Goal: Information Seeking & Learning: Learn about a topic

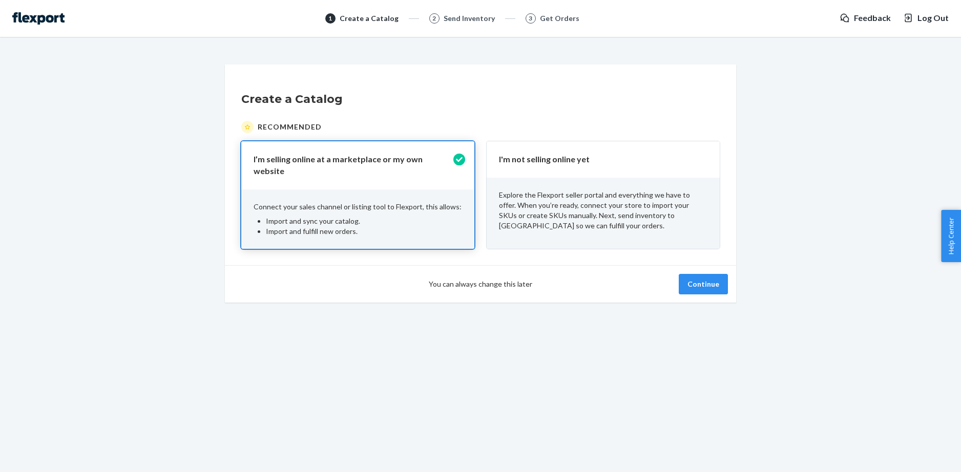
click at [570, 185] on div "Explore the Flexport seller portal and everything we have to offer. When you’re…" at bounding box center [603, 211] width 233 height 66
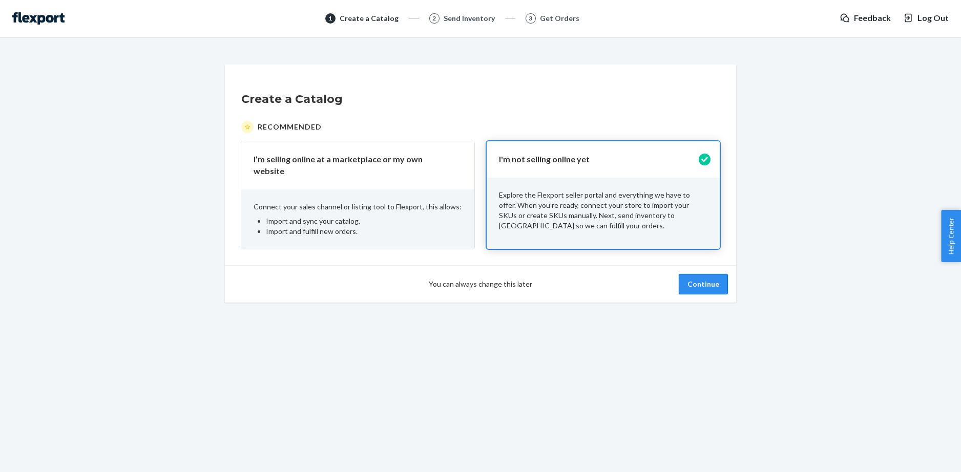
click at [686, 278] on button "Continue" at bounding box center [703, 284] width 49 height 20
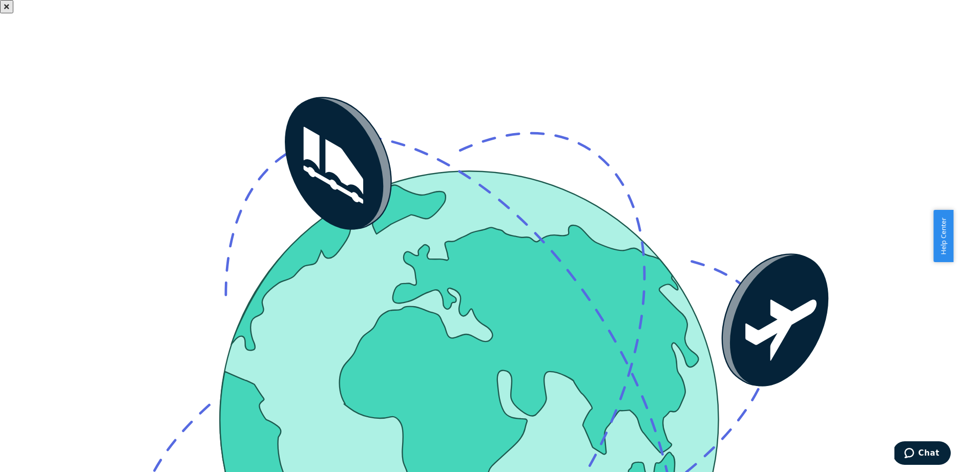
drag, startPoint x: 615, startPoint y: 91, endPoint x: 691, endPoint y: 83, distance: 75.7
click at [9, 10] on icon "Close" at bounding box center [6, 6] width 5 height 7
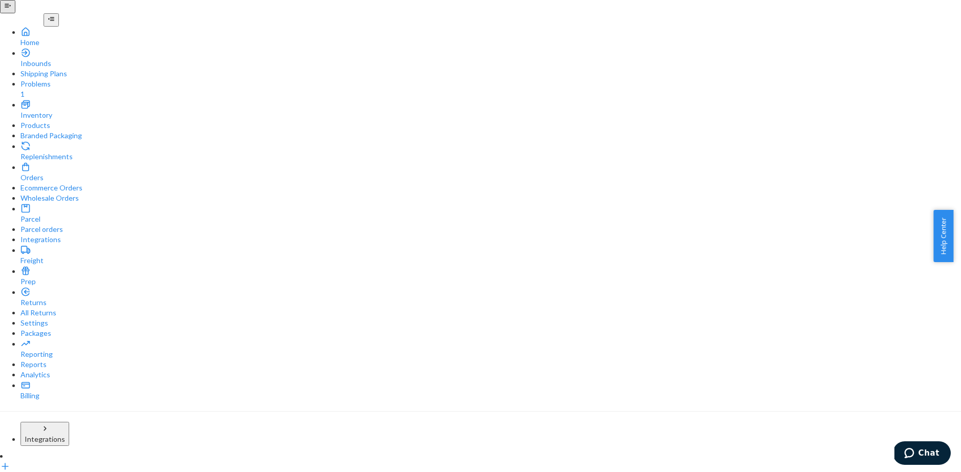
type input "accountingletsgelcom"
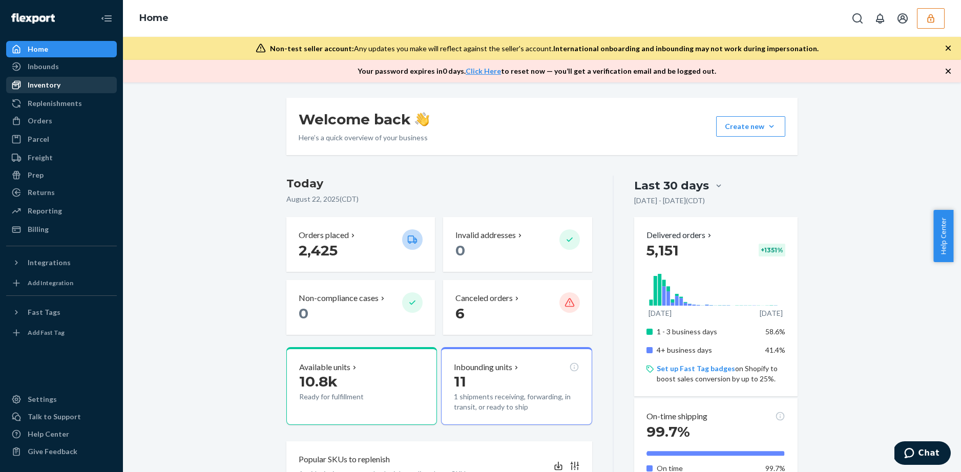
click at [43, 89] on div "Inventory" at bounding box center [44, 85] width 33 height 10
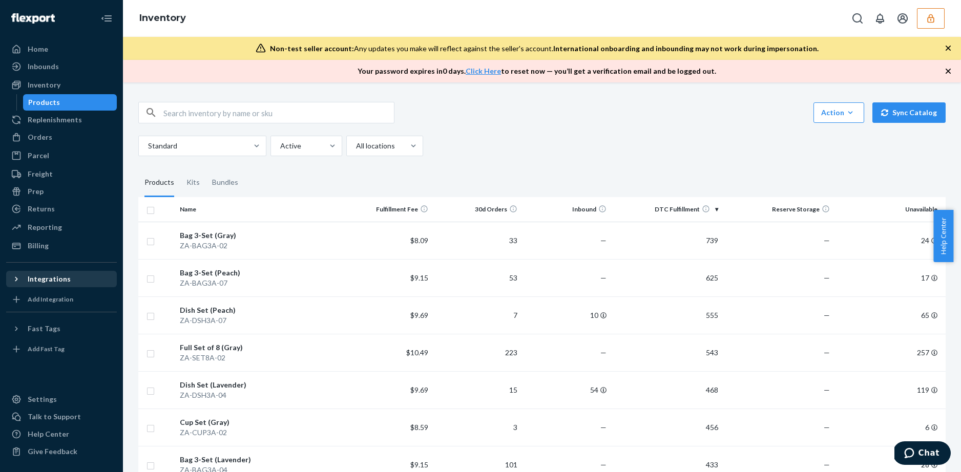
click at [18, 283] on icon at bounding box center [16, 279] width 10 height 10
click at [54, 315] on div "zip-top" at bounding box center [61, 314] width 109 height 14
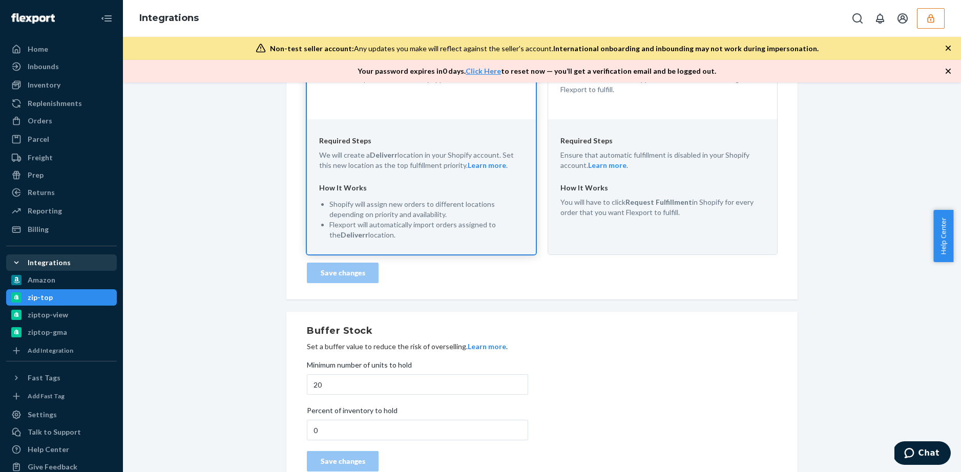
scroll to position [346, 0]
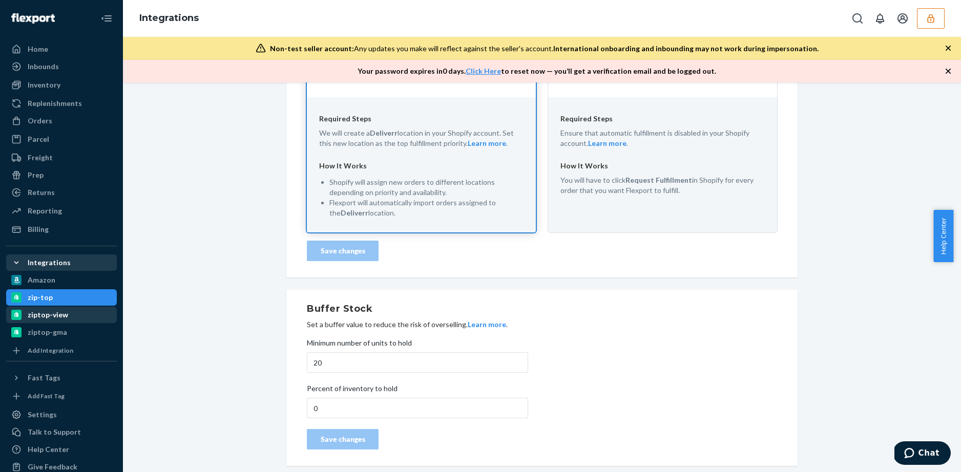
click at [48, 313] on div "ziptop-view" at bounding box center [48, 315] width 40 height 10
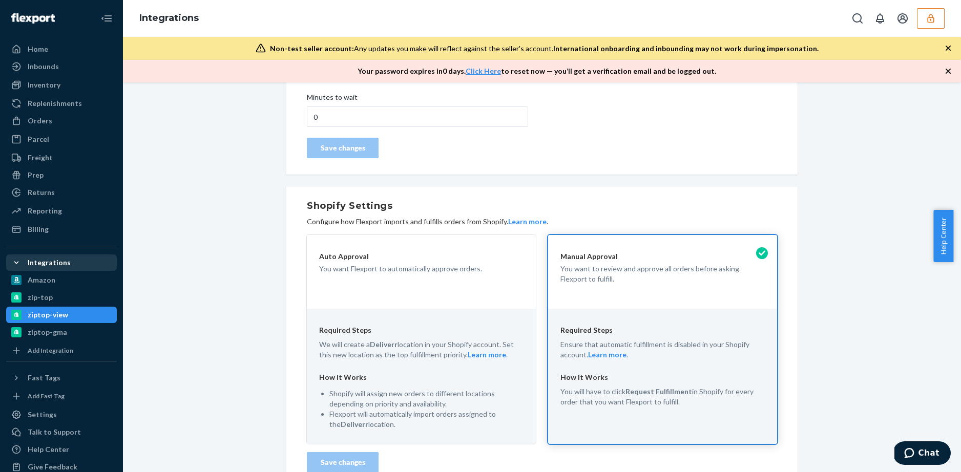
scroll to position [346, 0]
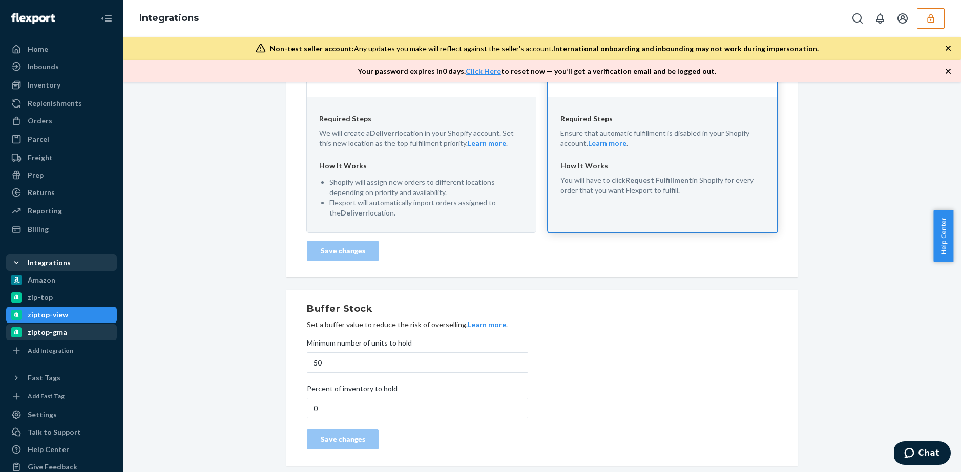
click at [72, 338] on div "ziptop-gma" at bounding box center [61, 332] width 109 height 14
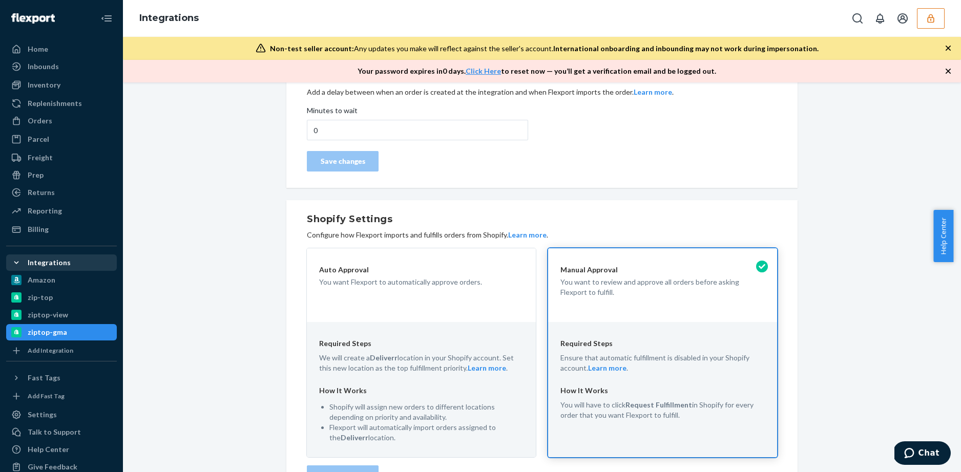
scroll to position [346, 0]
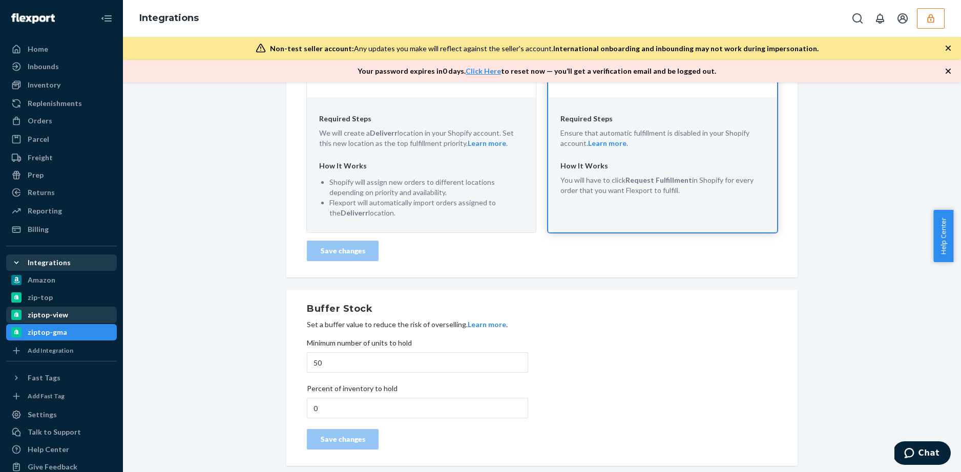
click at [57, 320] on div "ziptop-view" at bounding box center [61, 315] width 109 height 14
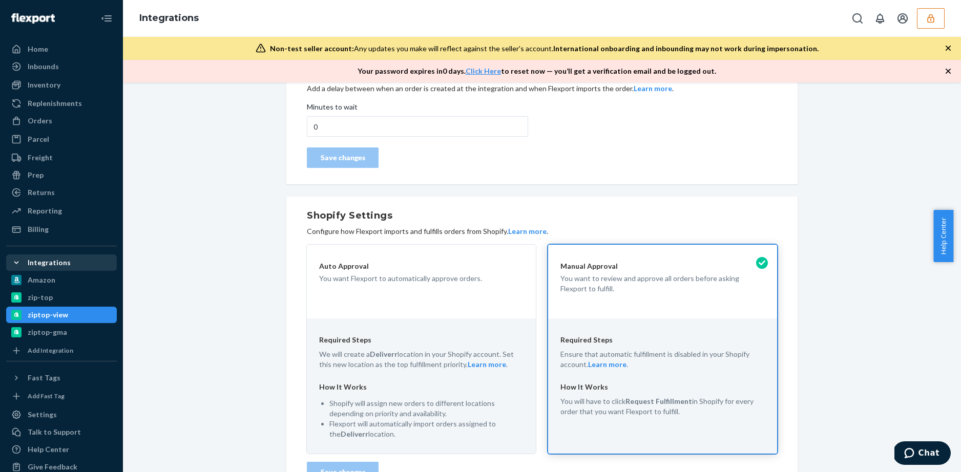
scroll to position [312, 0]
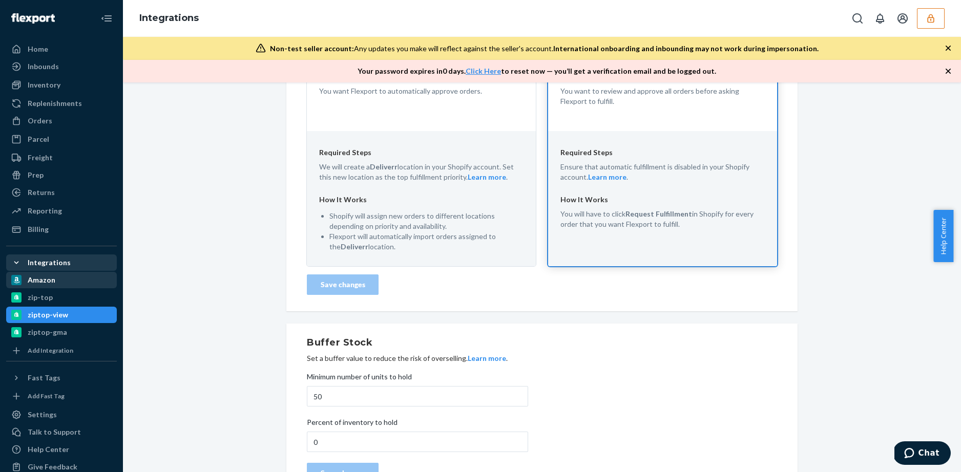
click at [62, 278] on div "Amazon" at bounding box center [61, 280] width 109 height 14
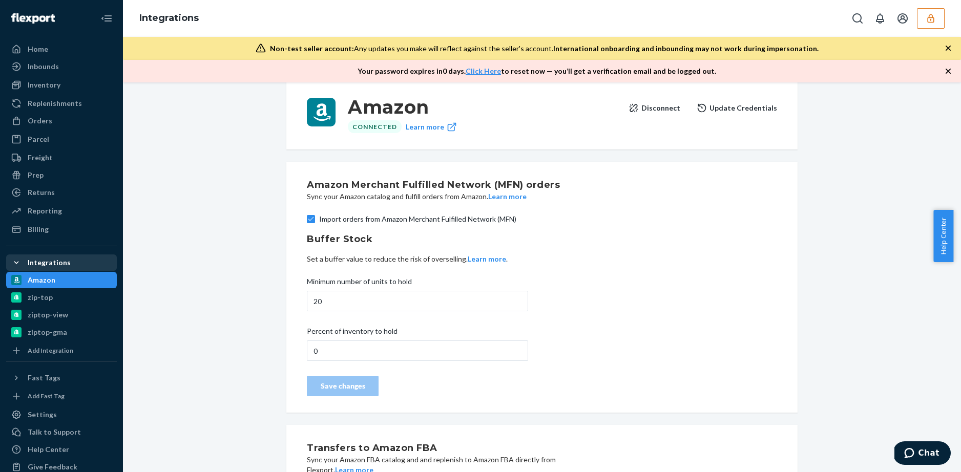
scroll to position [51, 0]
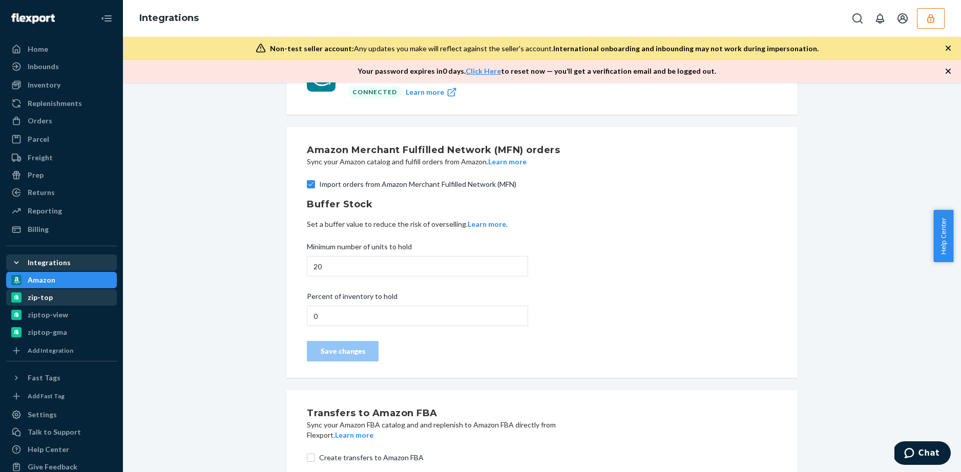
click at [55, 300] on div "zip-top" at bounding box center [61, 297] width 109 height 14
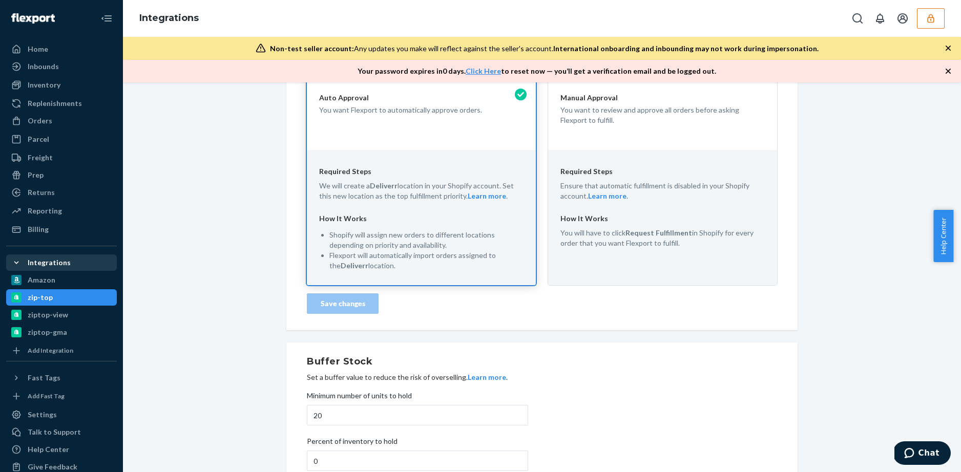
scroll to position [300, 0]
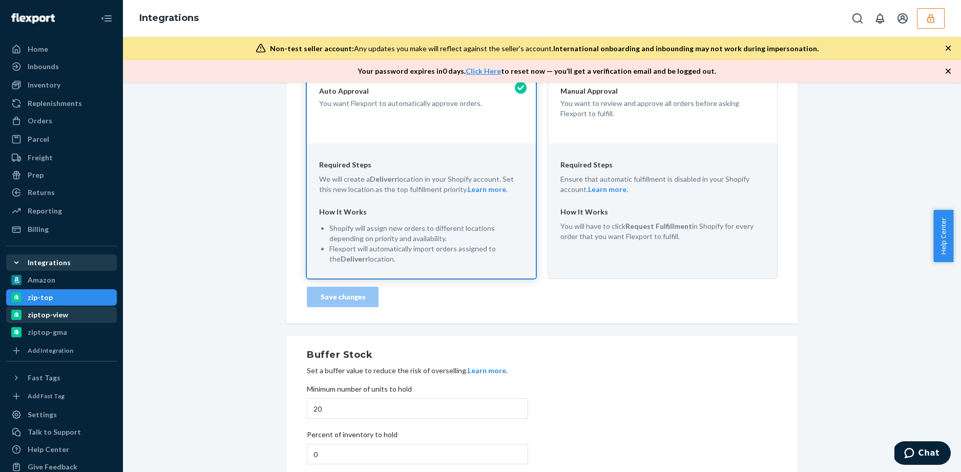
click at [58, 319] on div "ziptop-view" at bounding box center [48, 315] width 40 height 10
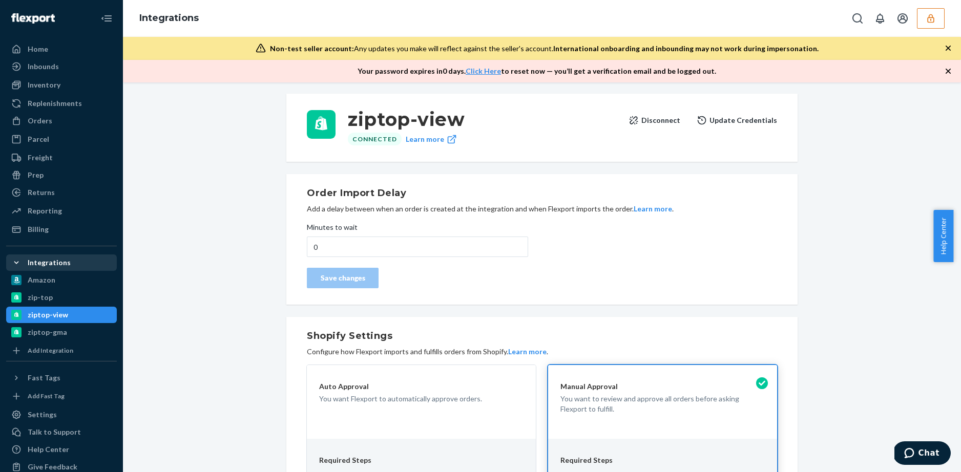
scroll to position [5, 0]
click at [61, 329] on div "ziptop-gma" at bounding box center [47, 332] width 39 height 10
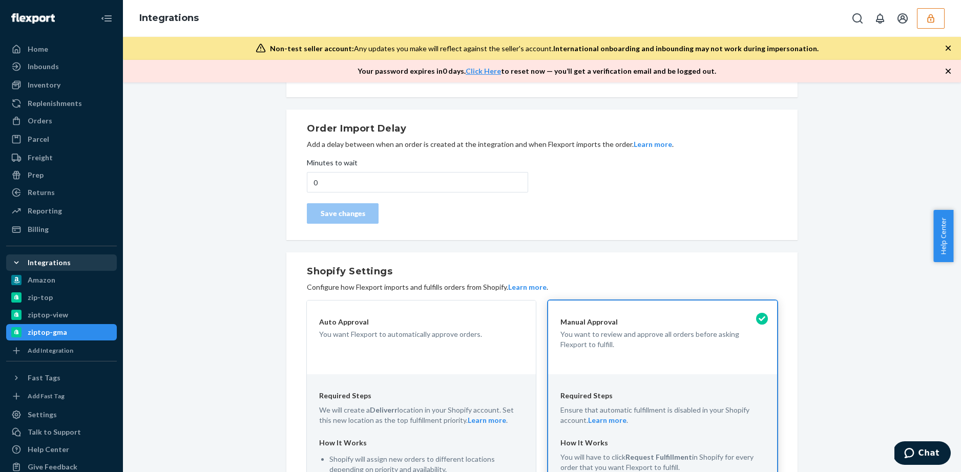
scroll to position [75, 0]
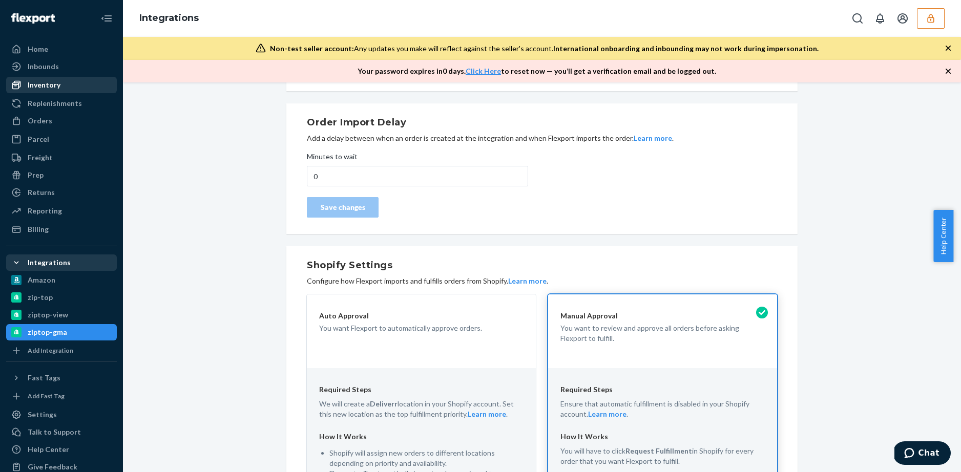
click at [43, 91] on div "Inventory" at bounding box center [61, 85] width 109 height 14
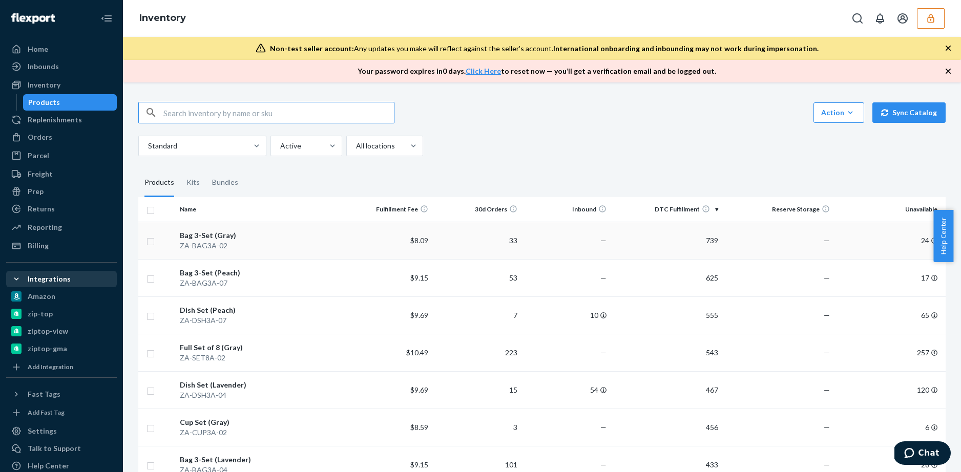
click at [220, 236] on div "Bag 3-Set (Gray)" at bounding box center [259, 236] width 159 height 10
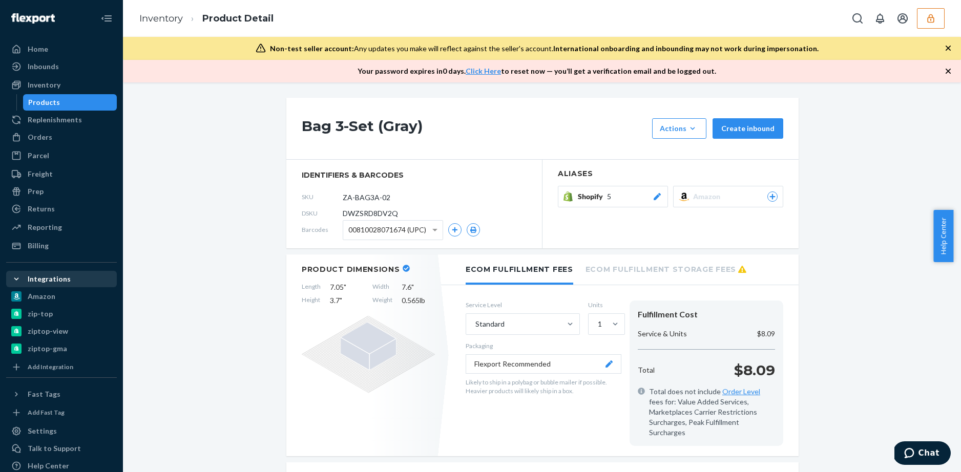
click at [588, 197] on span "Shopify" at bounding box center [592, 197] width 29 height 10
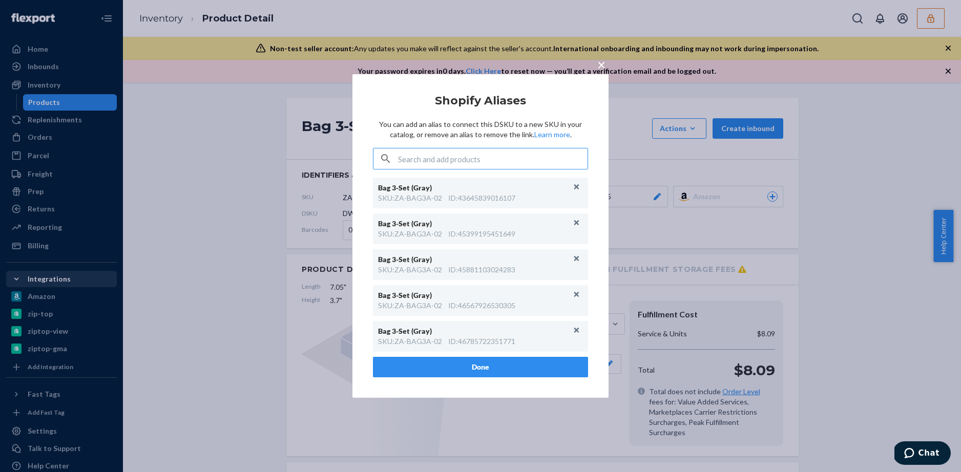
click at [603, 65] on span "×" at bounding box center [601, 64] width 8 height 17
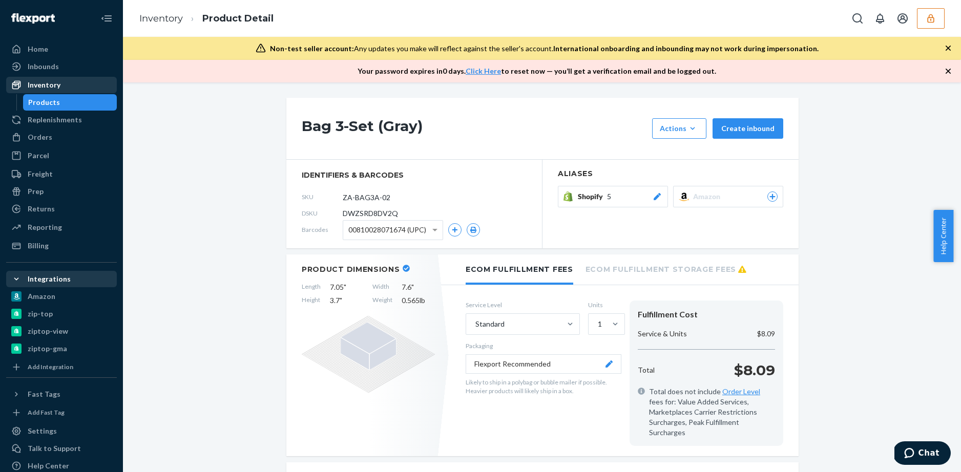
click at [47, 90] on div "Inventory" at bounding box center [44, 85] width 33 height 10
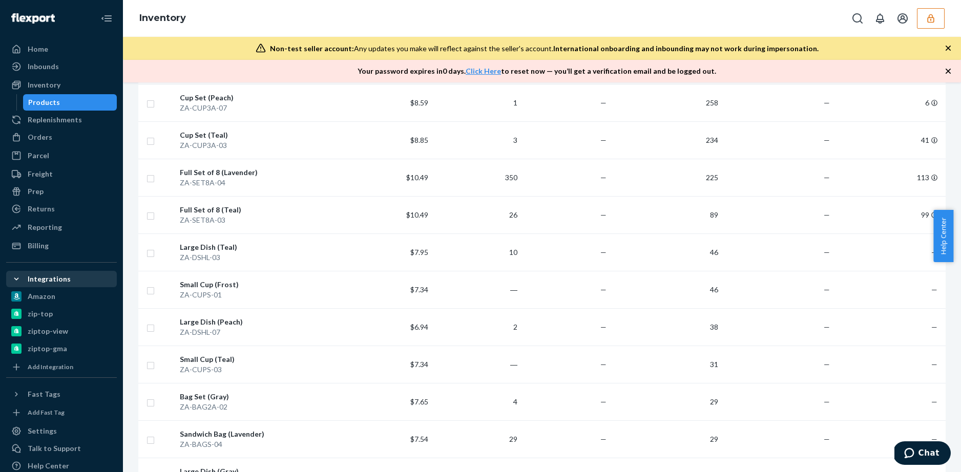
scroll to position [748, 0]
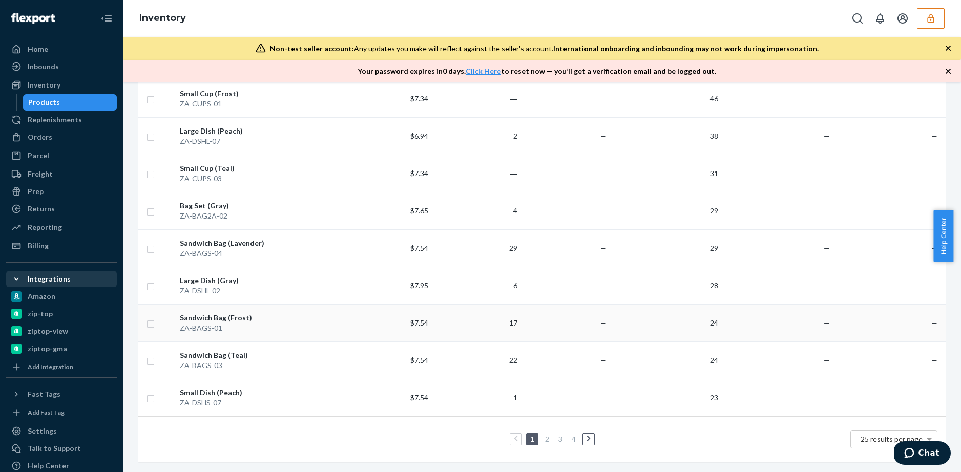
click at [212, 313] on div "Sandwich Bag (Frost)" at bounding box center [259, 318] width 159 height 10
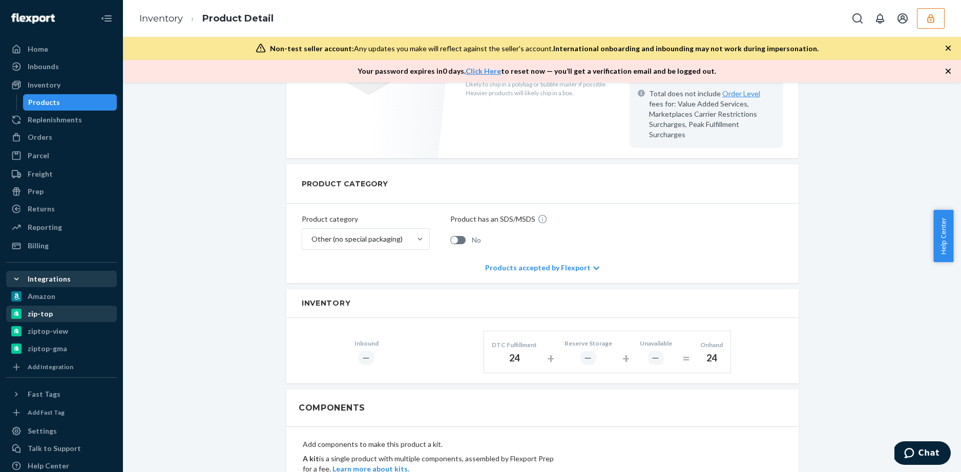
scroll to position [357, 0]
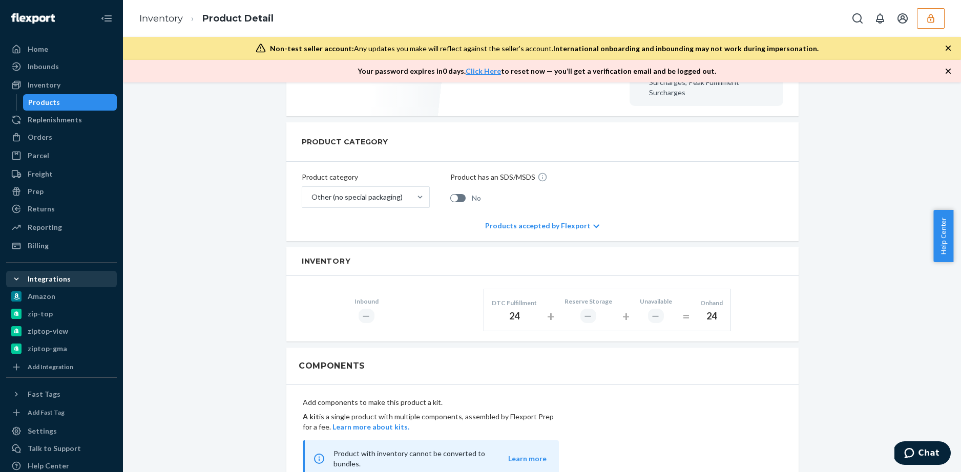
click at [52, 105] on div "Products" at bounding box center [44, 102] width 32 height 10
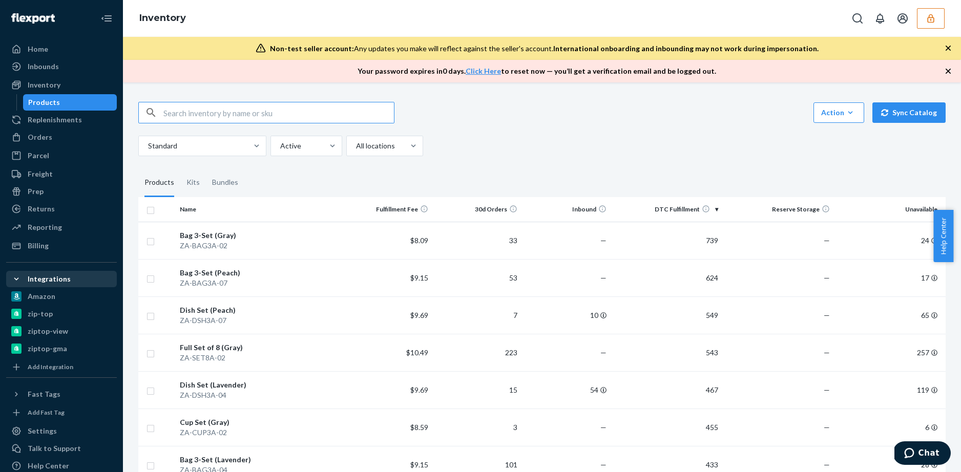
click at [218, 118] on input "text" at bounding box center [278, 112] width 231 height 20
type input "ZA-SET8A-07"
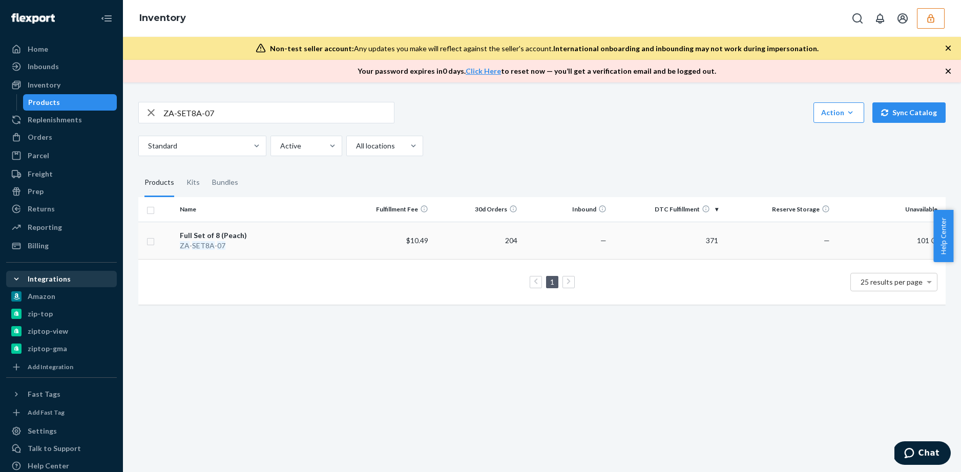
click at [214, 235] on div "Full Set of 8 (Peach)" at bounding box center [259, 236] width 159 height 10
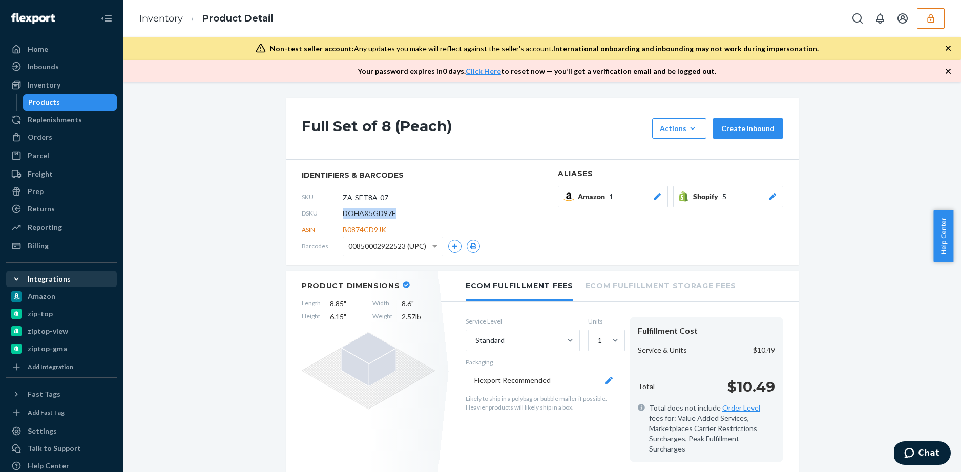
drag, startPoint x: 395, startPoint y: 213, endPoint x: 337, endPoint y: 215, distance: 58.4
click at [337, 215] on div "DSKU DOHAX5GD97E" at bounding box center [414, 213] width 225 height 16
copy div "DOHAX5GD97E"
click at [48, 227] on div "Reporting" at bounding box center [45, 227] width 34 height 10
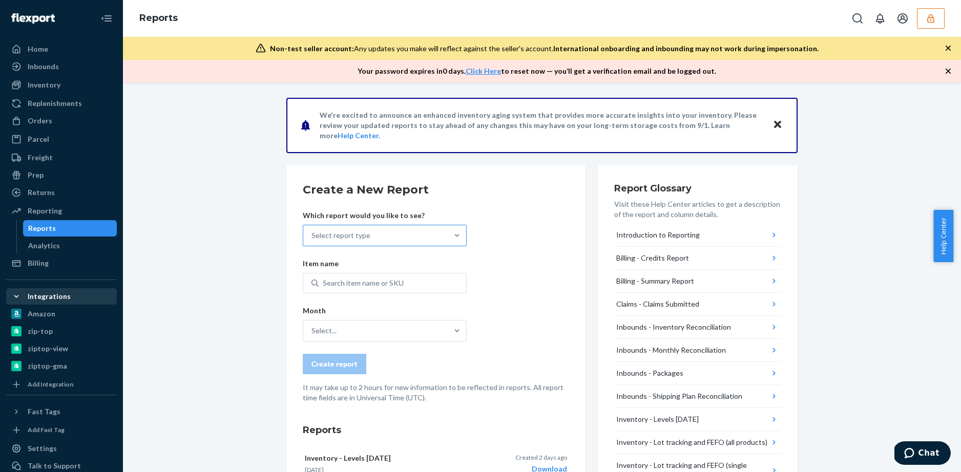
click at [431, 233] on div "Select report type" at bounding box center [375, 235] width 144 height 20
click at [313, 233] on input "Select report type" at bounding box center [311, 236] width 1 height 10
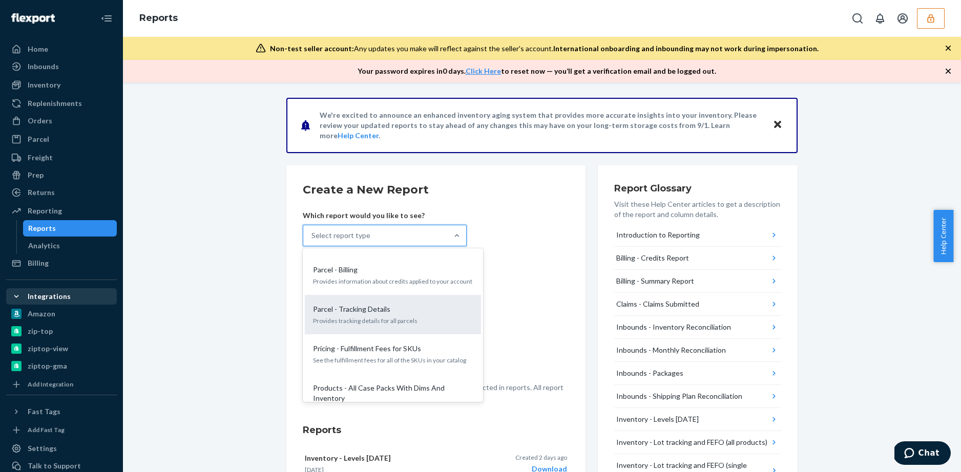
scroll to position [553, 0]
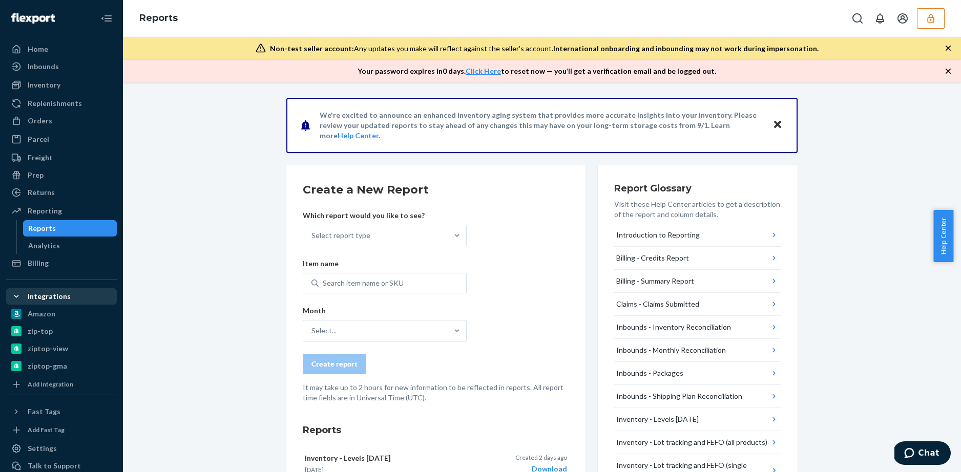
click at [931, 25] on button "button" at bounding box center [931, 18] width 28 height 20
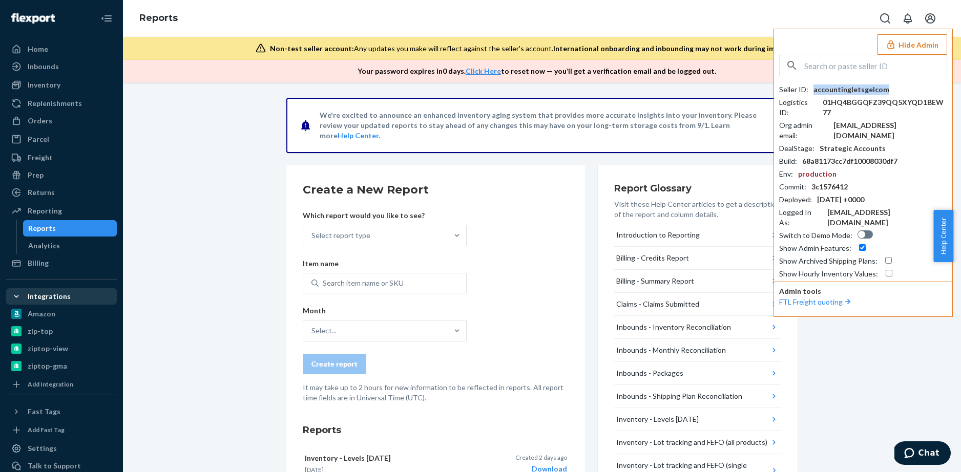
drag, startPoint x: 888, startPoint y: 92, endPoint x: 814, endPoint y: 89, distance: 73.8
click at [814, 89] on div "Seller ID : accountingletsgelcom" at bounding box center [863, 90] width 168 height 10
copy div "accountingletsgelcom"
click at [44, 69] on div "Inbounds" at bounding box center [43, 66] width 31 height 10
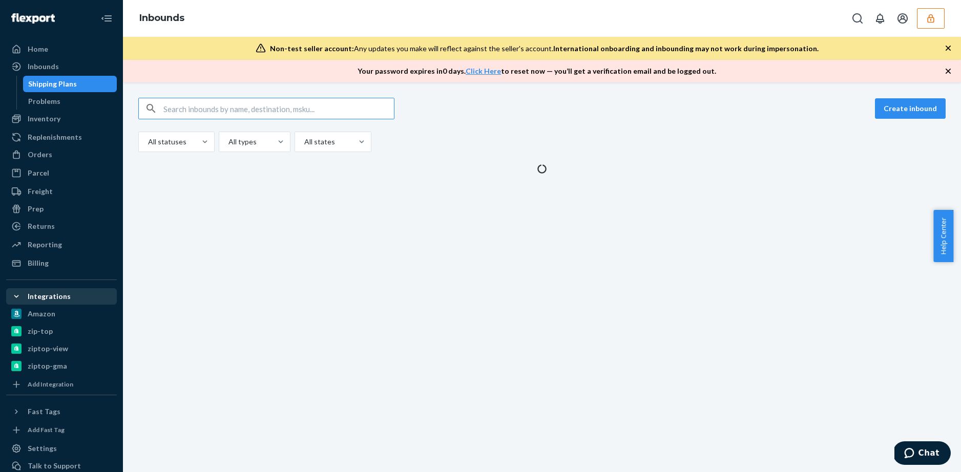
click at [41, 90] on div "Shipping Plans" at bounding box center [70, 84] width 92 height 14
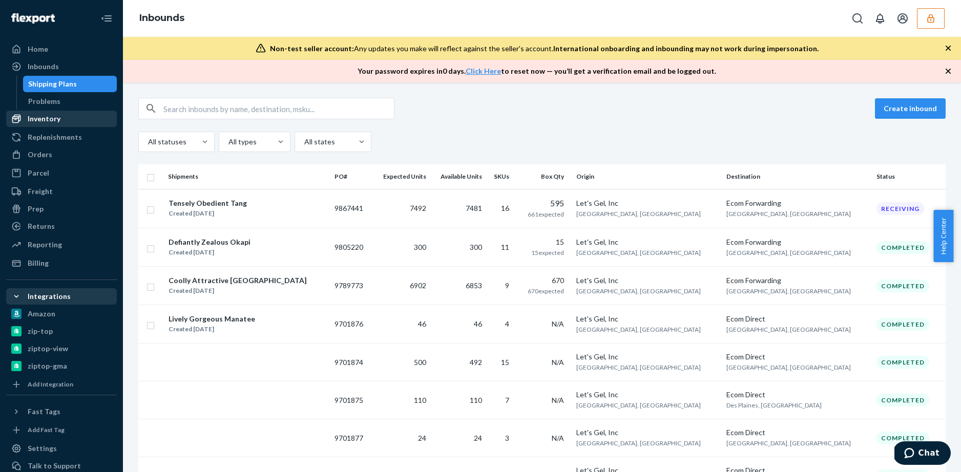
click at [42, 118] on div "Inventory" at bounding box center [44, 119] width 33 height 10
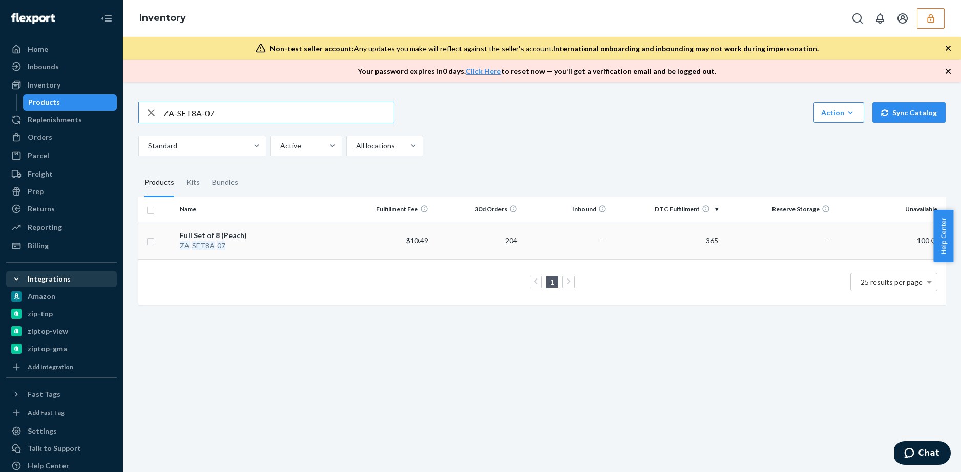
click at [219, 237] on div "Full Set of 8 (Peach)" at bounding box center [259, 236] width 159 height 10
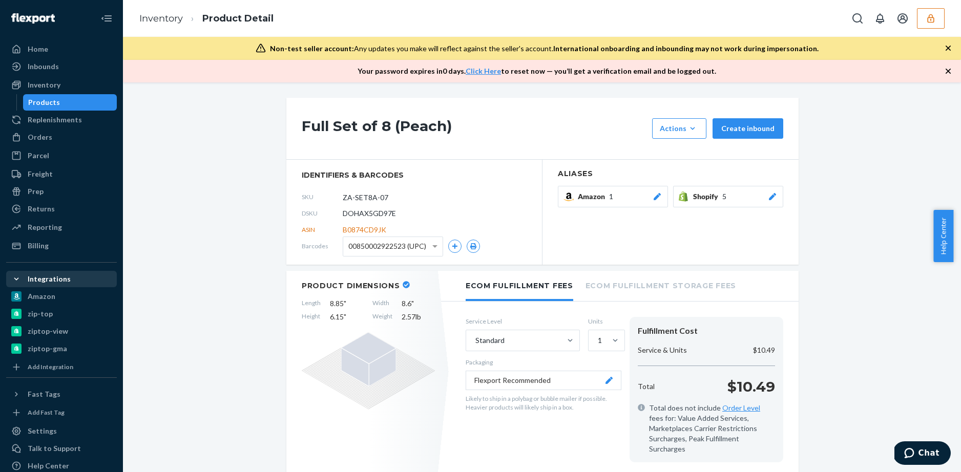
click at [363, 216] on span "DOHAX5GD97E" at bounding box center [369, 214] width 53 height 10
drag, startPoint x: 391, startPoint y: 214, endPoint x: 337, endPoint y: 213, distance: 54.3
click at [337, 213] on div "DSKU DOHAX5GD97E" at bounding box center [414, 213] width 225 height 16
copy div "DOHAX5GD97E"
click at [161, 15] on link "Inventory" at bounding box center [161, 18] width 44 height 11
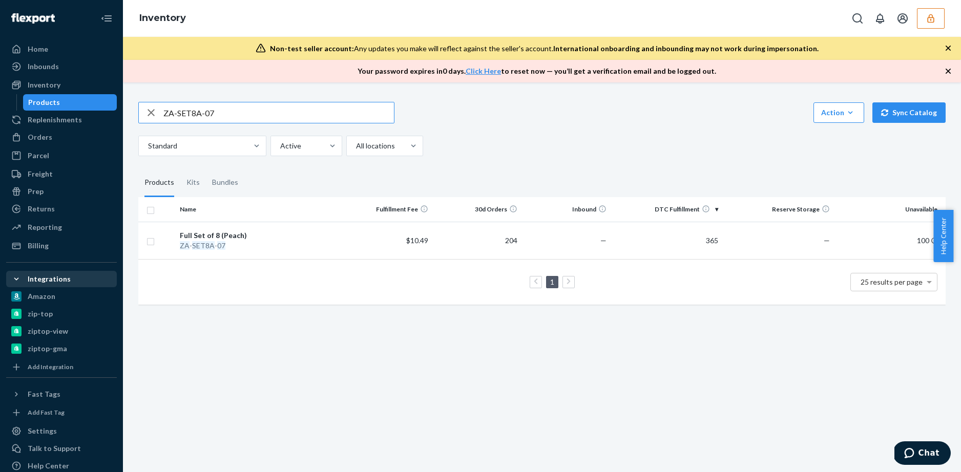
drag, startPoint x: 257, startPoint y: 112, endPoint x: 162, endPoint y: 106, distance: 94.5
click at [161, 107] on div "ZA-SET8A-07" at bounding box center [266, 112] width 255 height 20
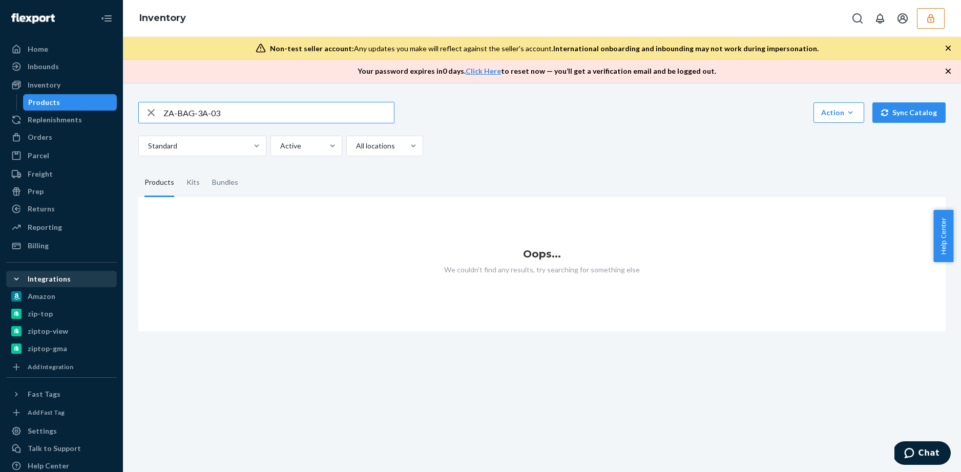
click at [197, 117] on input "ZA-BAG-3A-03" at bounding box center [278, 112] width 231 height 20
type input "ZA-BAG3A-03"
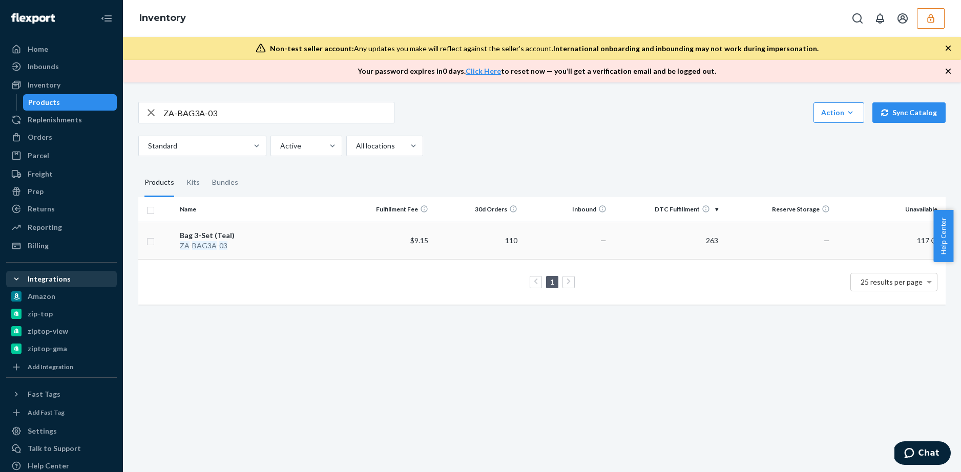
click at [219, 233] on div "Bag 3-Set (Teal)" at bounding box center [259, 236] width 159 height 10
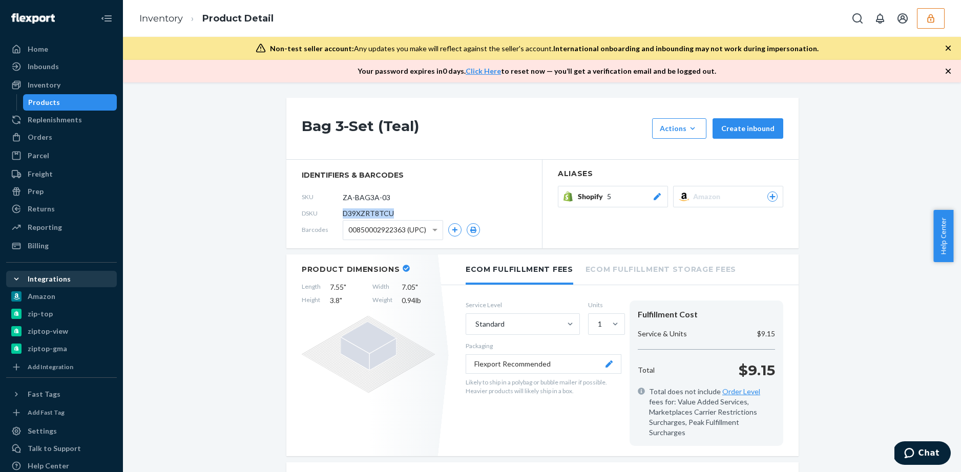
drag, startPoint x: 388, startPoint y: 213, endPoint x: 332, endPoint y: 213, distance: 55.8
click at [332, 213] on div "DSKU D39XZRT8TCU" at bounding box center [414, 213] width 225 height 16
copy div "D39XZRT8TCU"
click at [39, 102] on div "Products" at bounding box center [44, 102] width 32 height 10
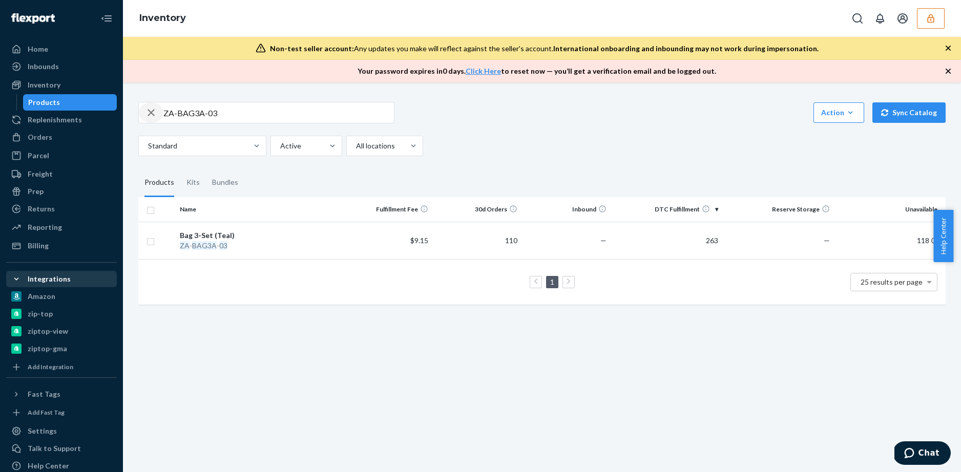
click at [154, 112] on icon "button" at bounding box center [151, 112] width 12 height 20
click at [215, 114] on input "text" at bounding box center [278, 112] width 231 height 20
type input "grey"
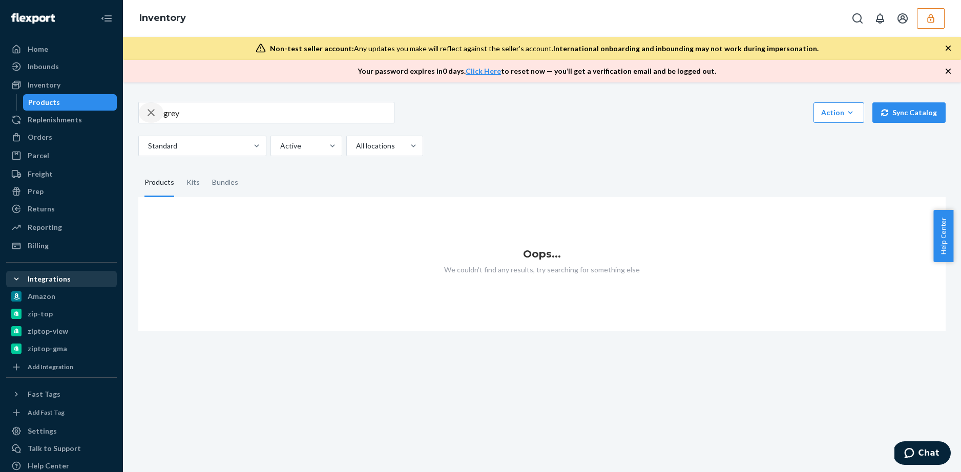
click at [155, 114] on icon "button" at bounding box center [151, 112] width 12 height 20
click at [495, 143] on div "Standard Active All locations" at bounding box center [538, 146] width 800 height 20
click at [55, 101] on div "Products" at bounding box center [44, 102] width 32 height 10
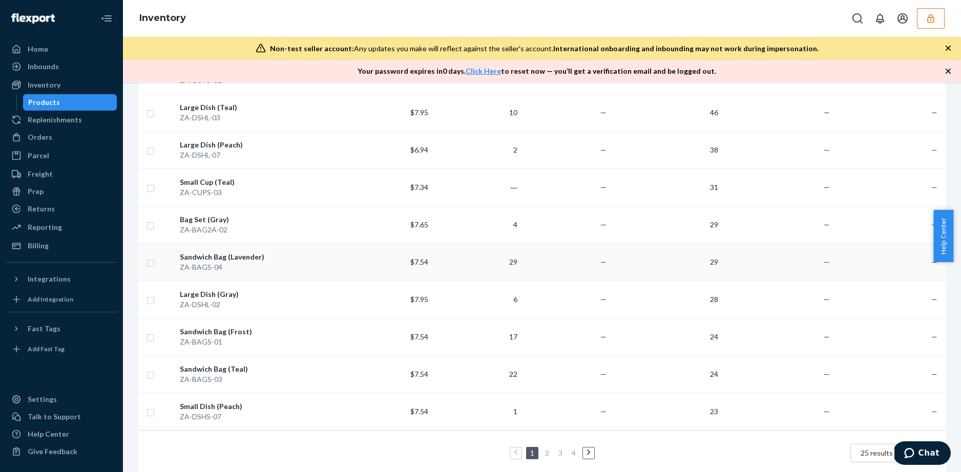
scroll to position [748, 0]
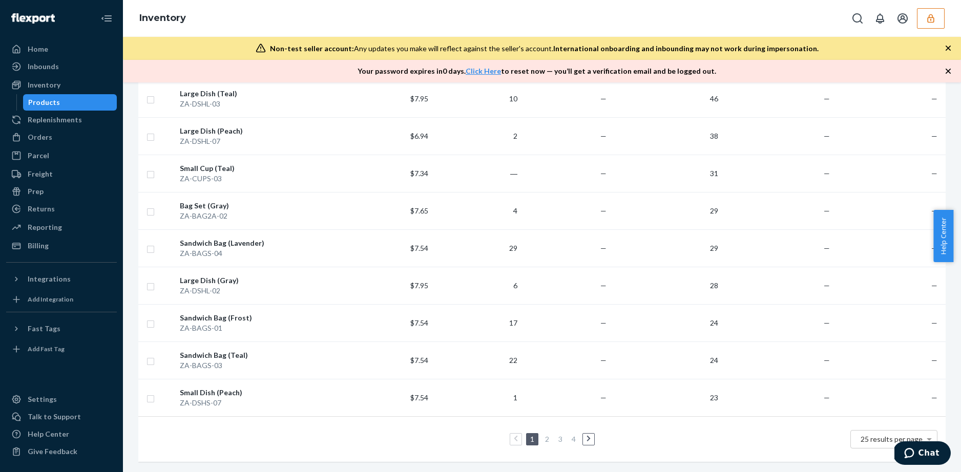
click at [545, 435] on link "2" at bounding box center [547, 439] width 8 height 9
click at [527, 435] on link "1" at bounding box center [531, 439] width 8 height 9
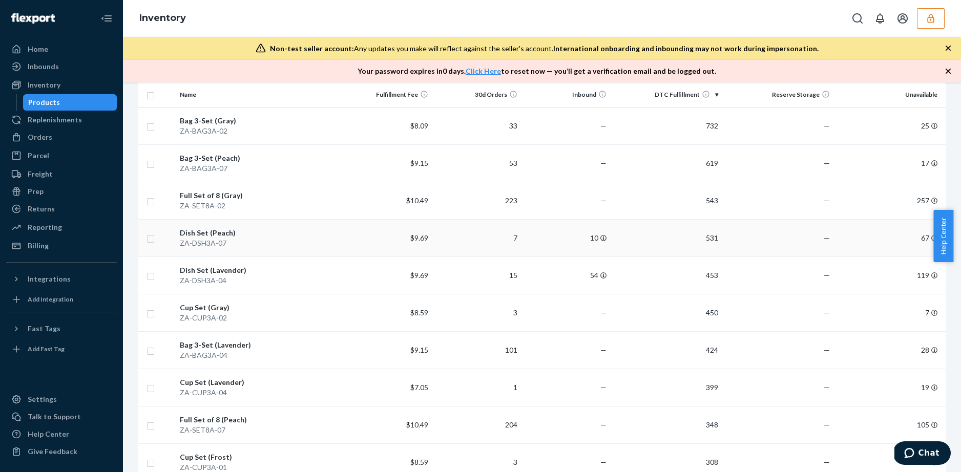
scroll to position [89, 0]
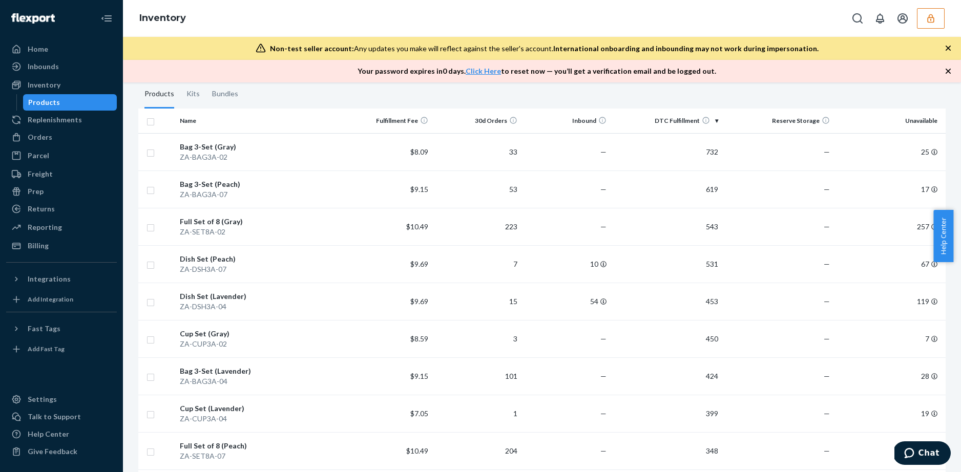
click at [228, 223] on div "Full Set of 8 (Gray)" at bounding box center [259, 222] width 159 height 10
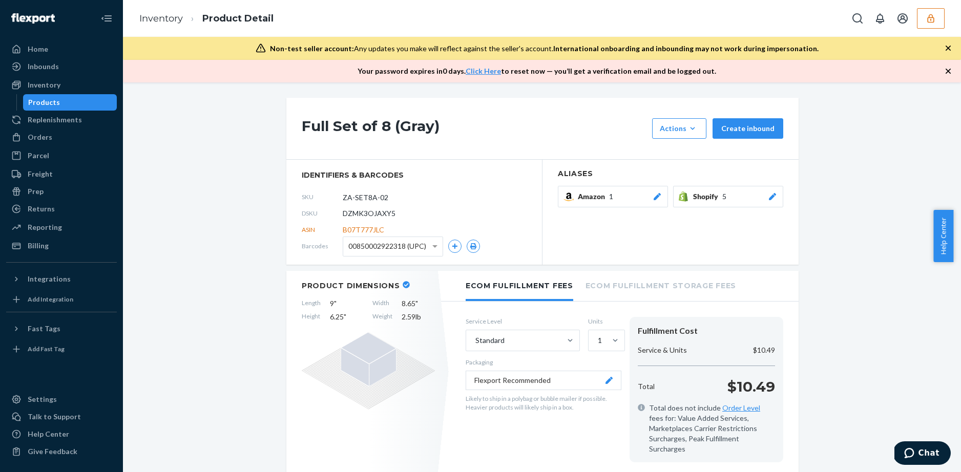
click at [930, 25] on button "button" at bounding box center [931, 18] width 28 height 20
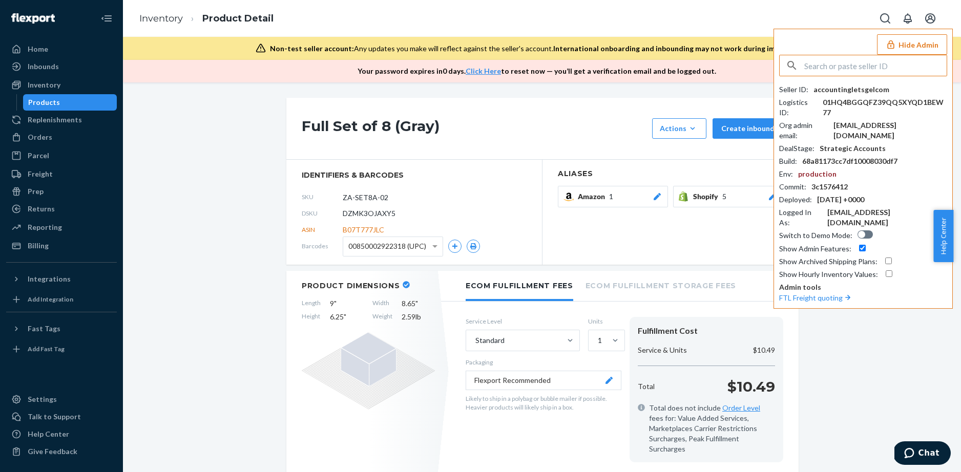
click at [856, 67] on input "text" at bounding box center [875, 65] width 142 height 20
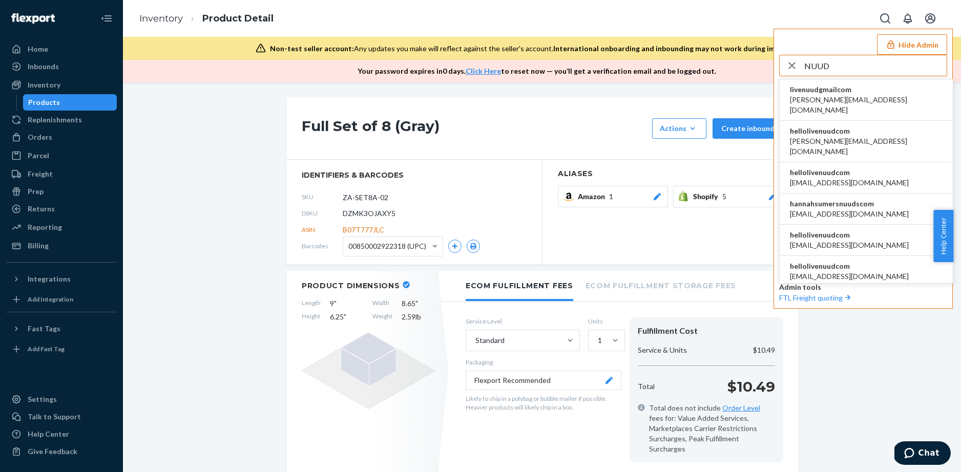
type input "NUUD"
click at [877, 126] on span "hellolivenuudcom" at bounding box center [866, 131] width 153 height 10
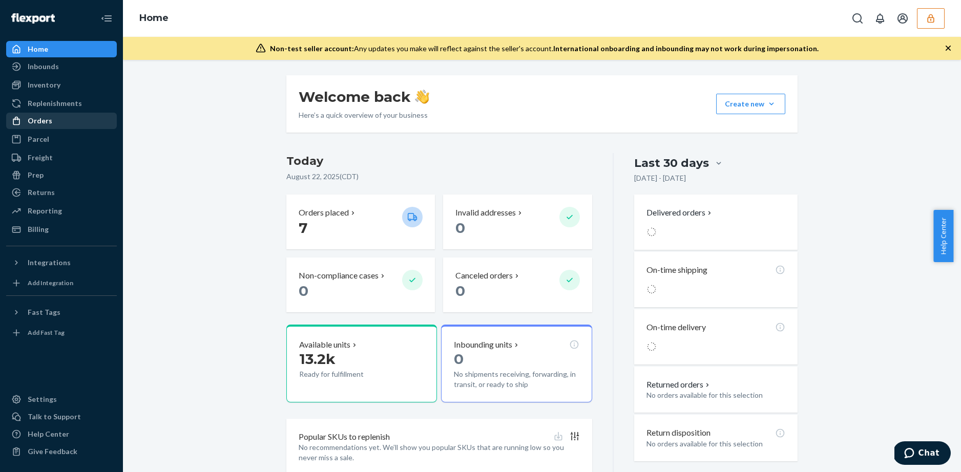
click at [41, 121] on div "Orders" at bounding box center [40, 121] width 25 height 10
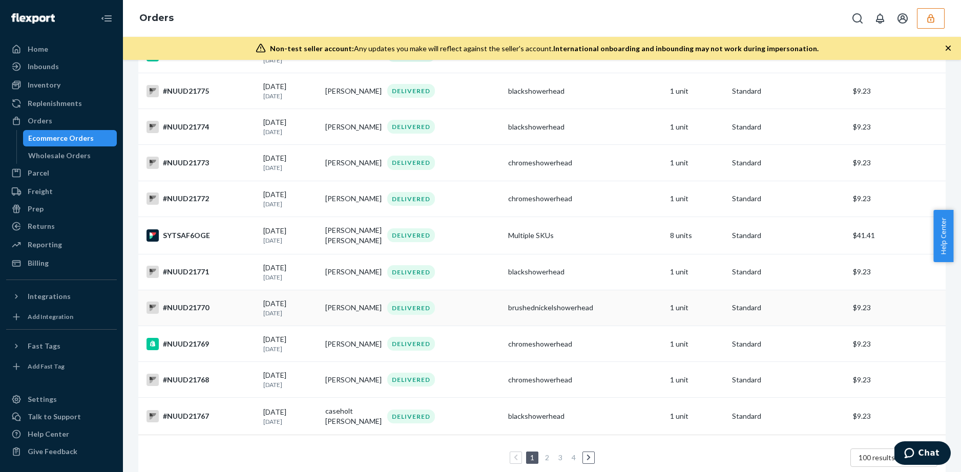
scroll to position [3389, 0]
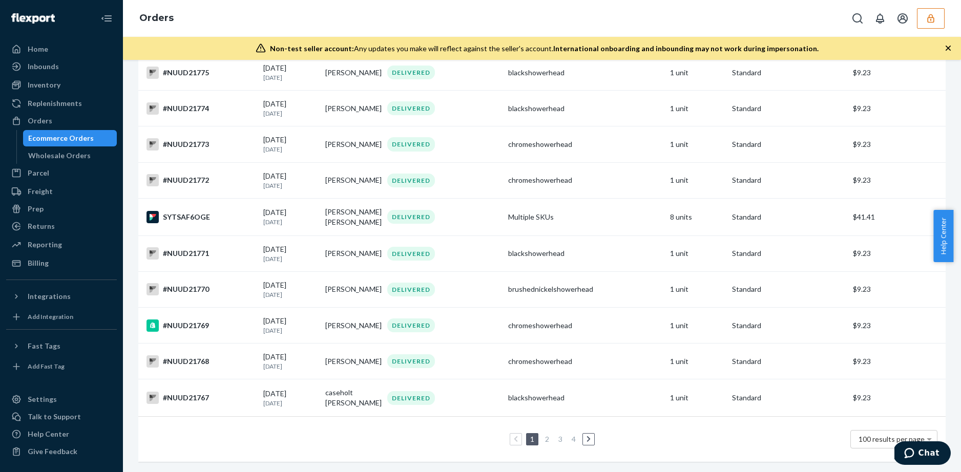
click at [575, 433] on ul "1 2 3 4" at bounding box center [542, 439] width 110 height 12
click at [572, 435] on link "4" at bounding box center [574, 439] width 8 height 9
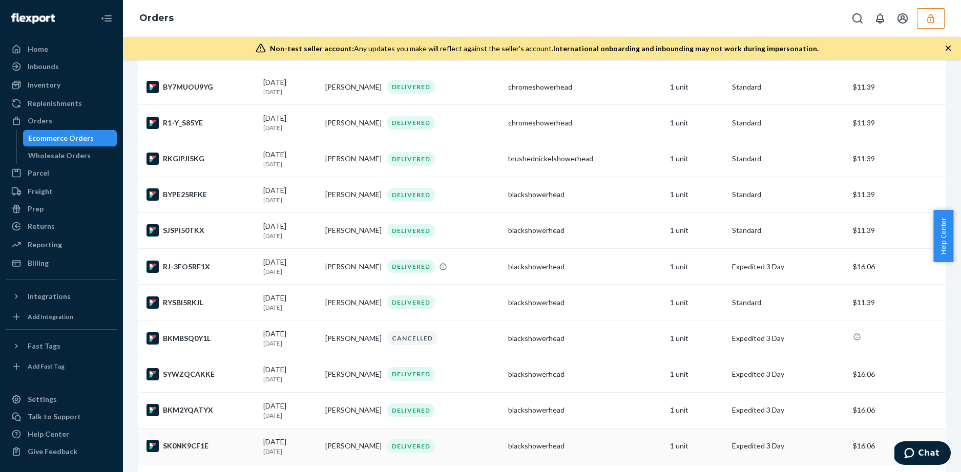
scroll to position [2364, 0]
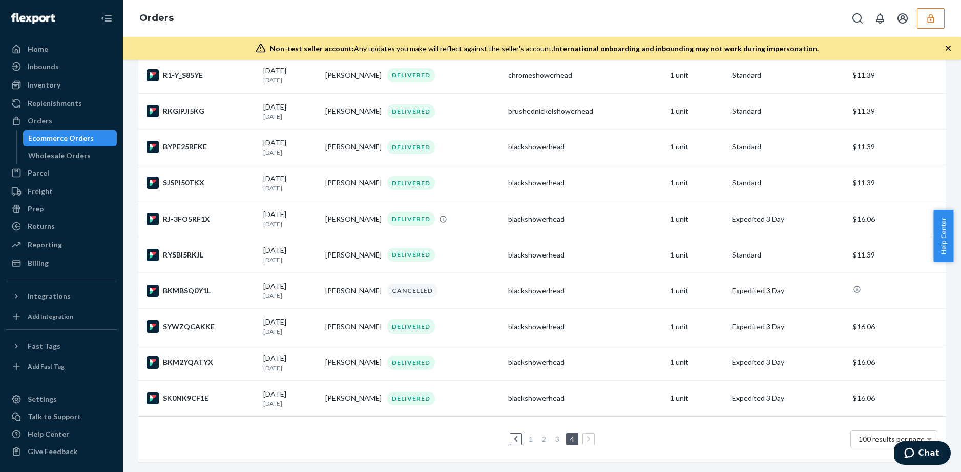
click at [540, 435] on link "2" at bounding box center [544, 439] width 8 height 9
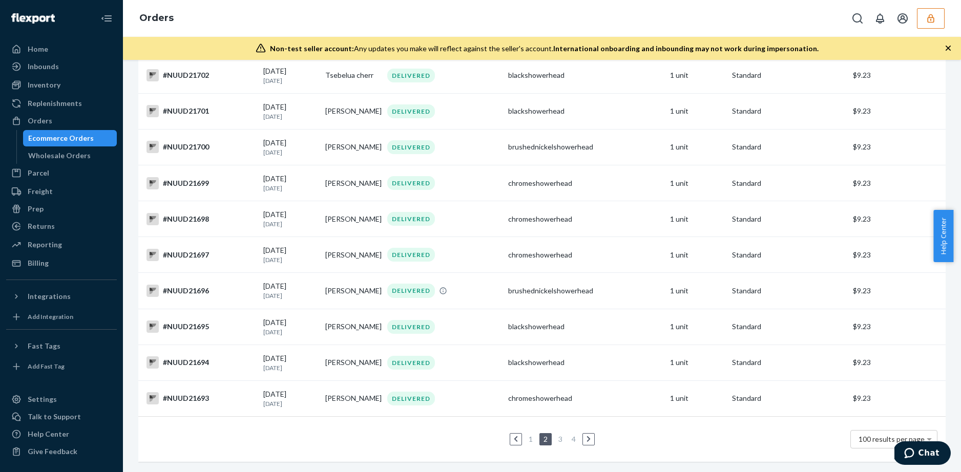
scroll to position [3381, 0]
click at [556, 435] on link "3" at bounding box center [560, 439] width 8 height 9
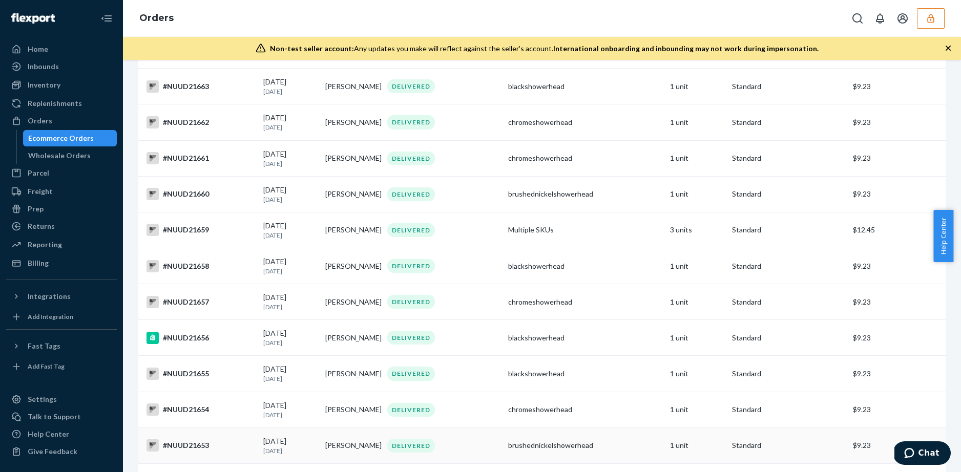
scroll to position [1282, 0]
click at [184, 201] on div "#NUUD21655" at bounding box center [201, 195] width 109 height 12
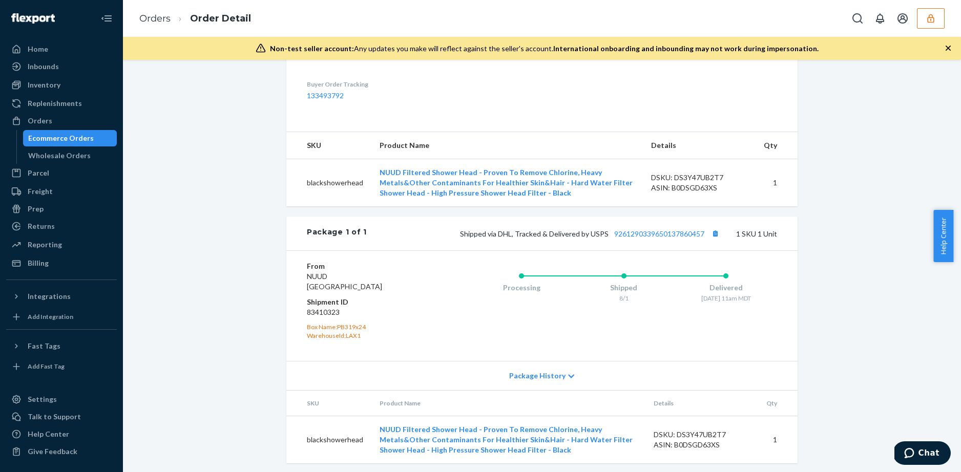
scroll to position [183, 0]
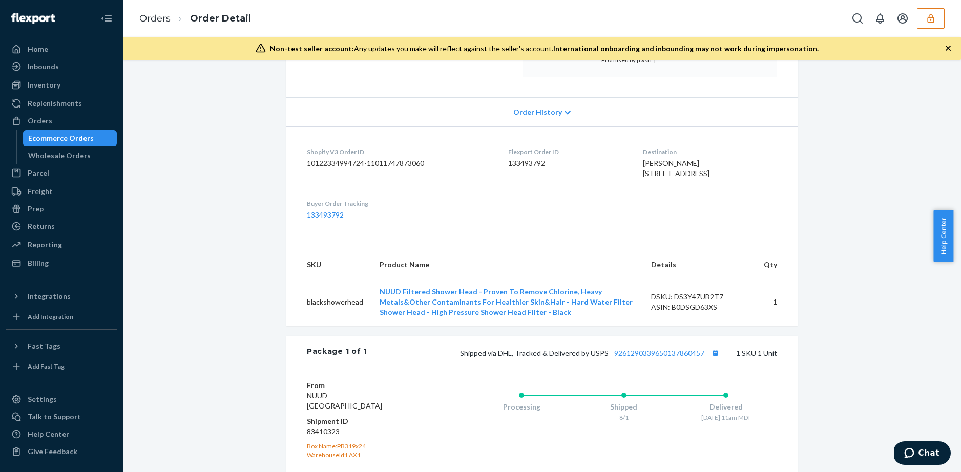
click at [549, 110] on span "Order History" at bounding box center [537, 112] width 49 height 10
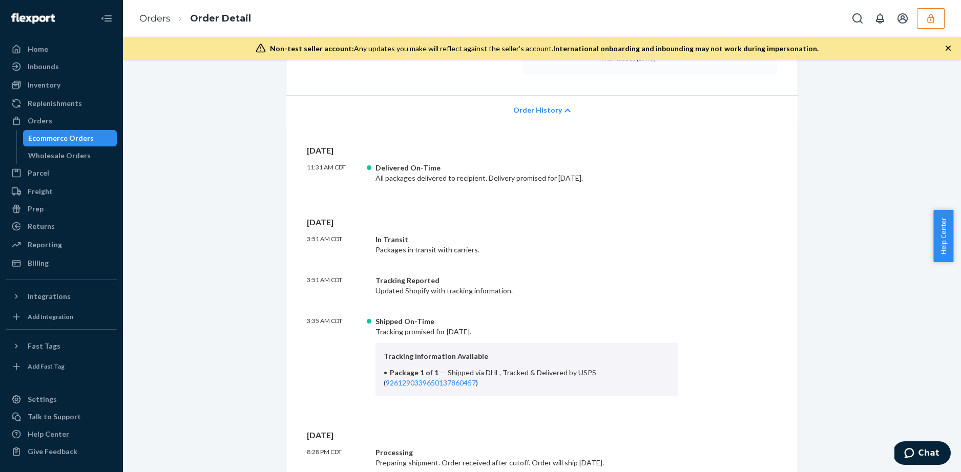
scroll to position [189, 0]
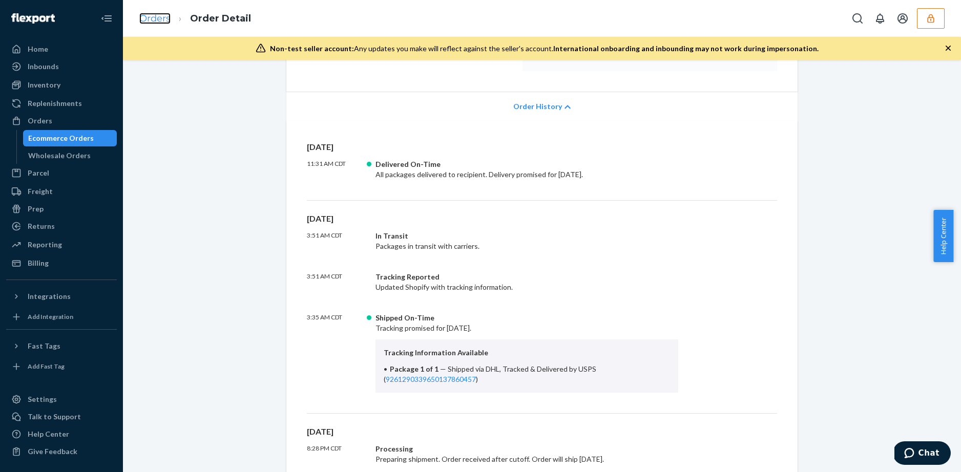
click at [165, 19] on link "Orders" at bounding box center [154, 18] width 31 height 11
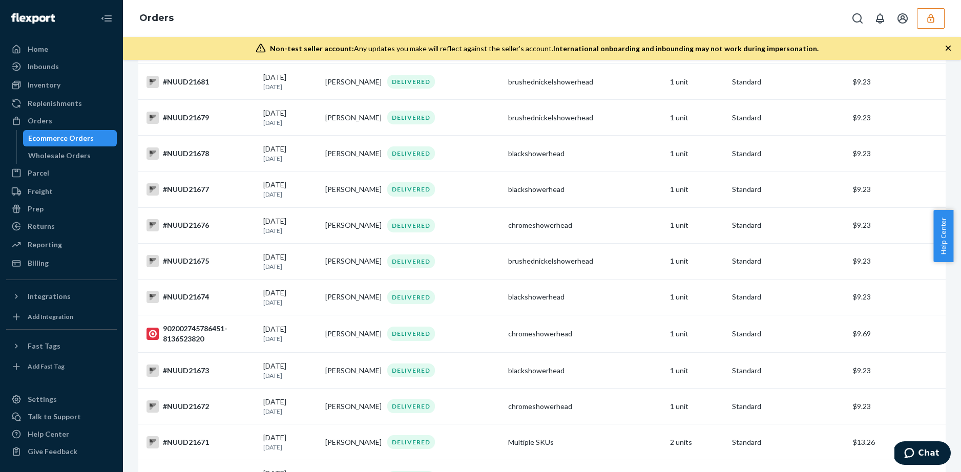
scroll to position [700, 0]
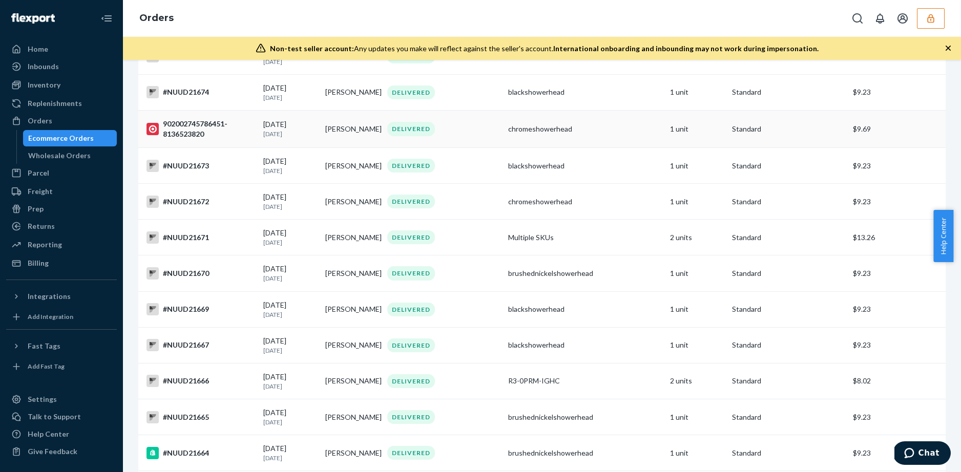
click at [186, 137] on div "902002745786451-8136523820" at bounding box center [201, 129] width 109 height 20
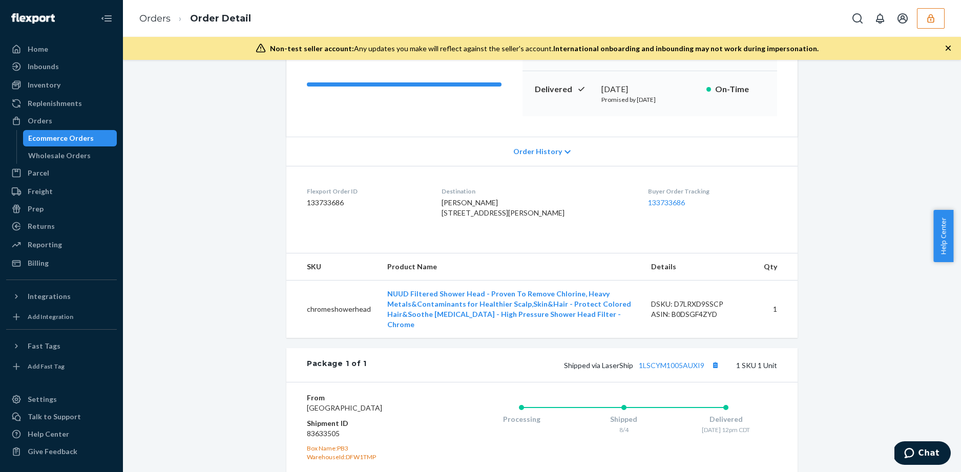
scroll to position [158, 0]
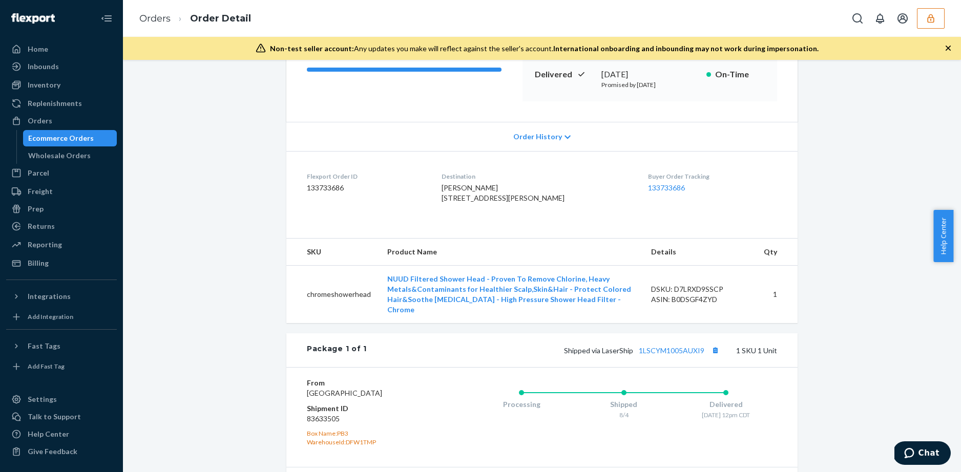
click at [565, 134] on icon at bounding box center [568, 137] width 6 height 7
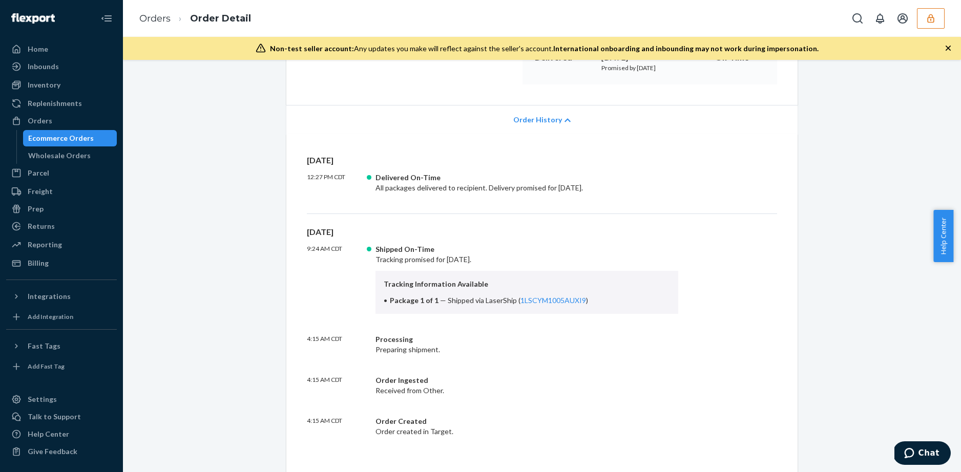
scroll to position [0, 0]
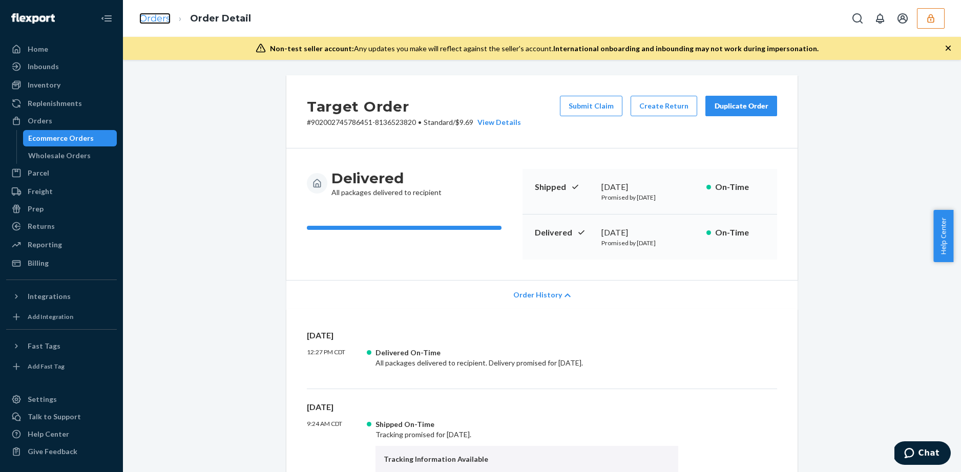
click at [147, 18] on link "Orders" at bounding box center [154, 18] width 31 height 11
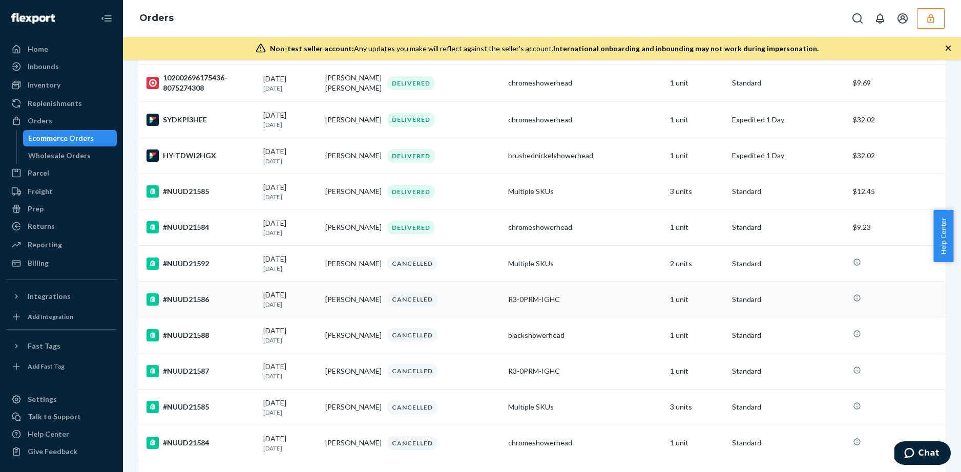
scroll to position [3398, 0]
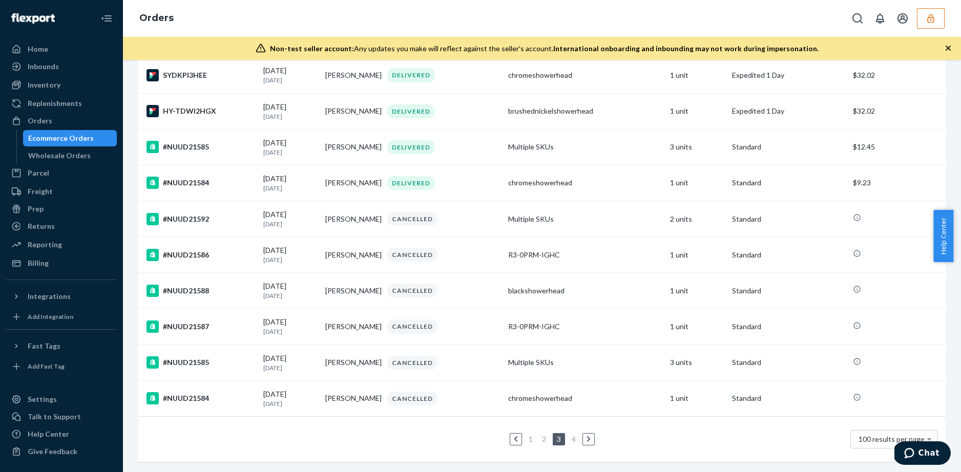
click at [573, 435] on link "4" at bounding box center [574, 439] width 8 height 9
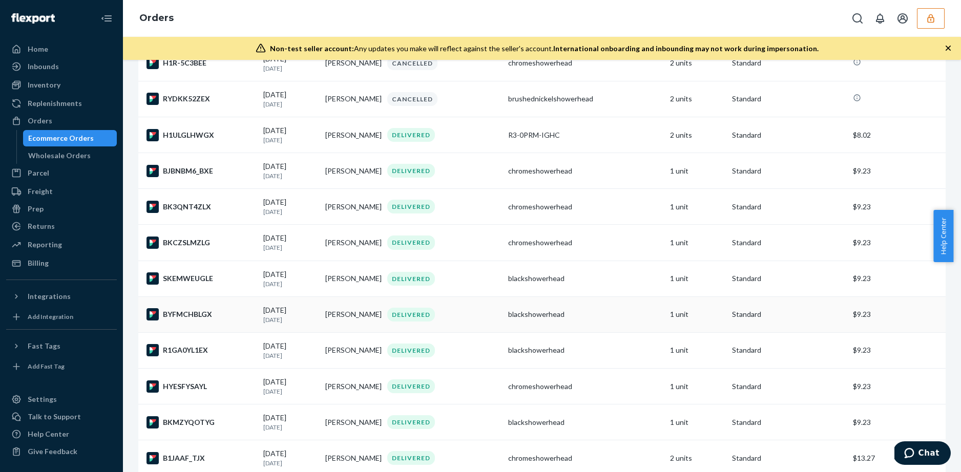
scroll to position [1387, 0]
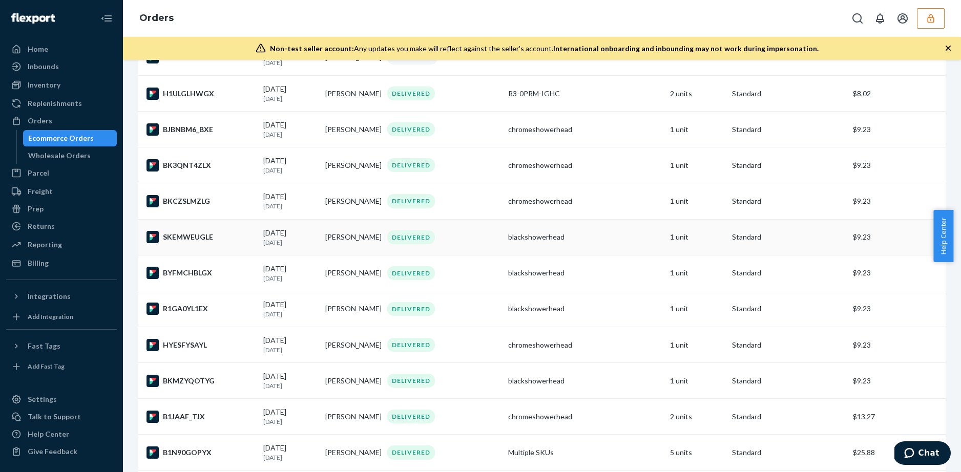
click at [176, 243] on div "SKEMWEUGLE" at bounding box center [201, 237] width 109 height 12
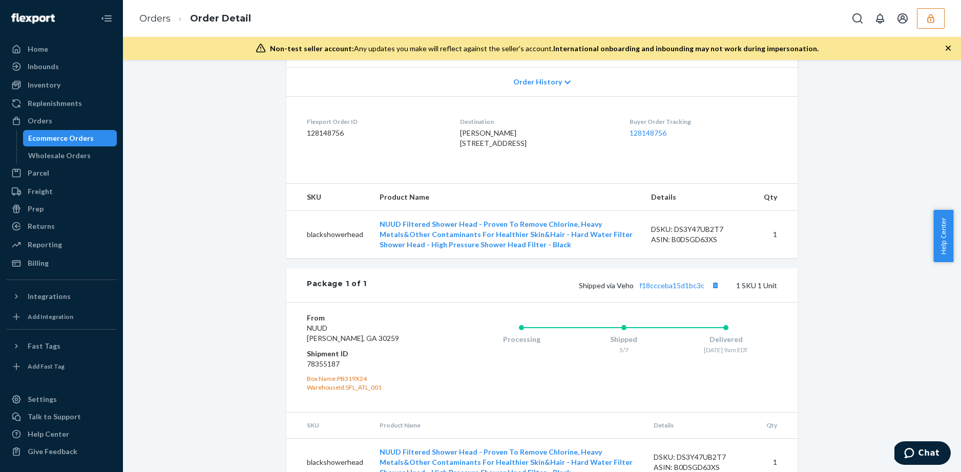
scroll to position [171, 0]
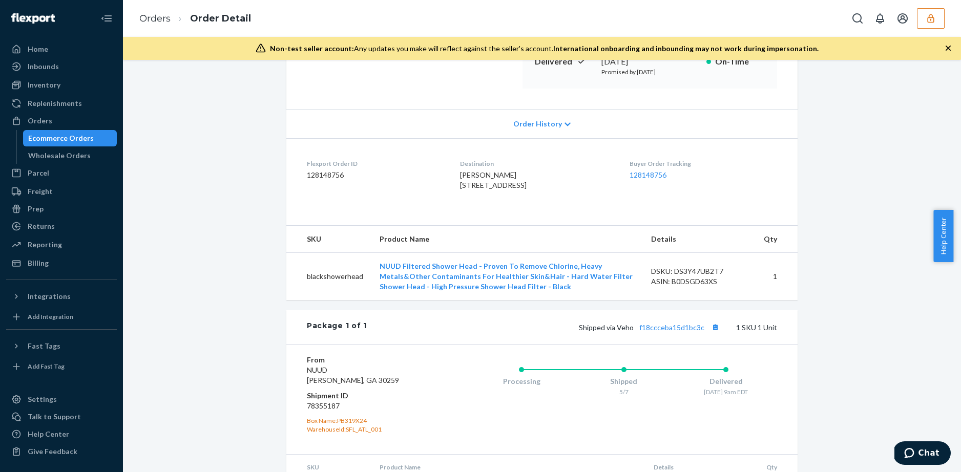
click at [527, 132] on div "Order History" at bounding box center [541, 123] width 511 height 29
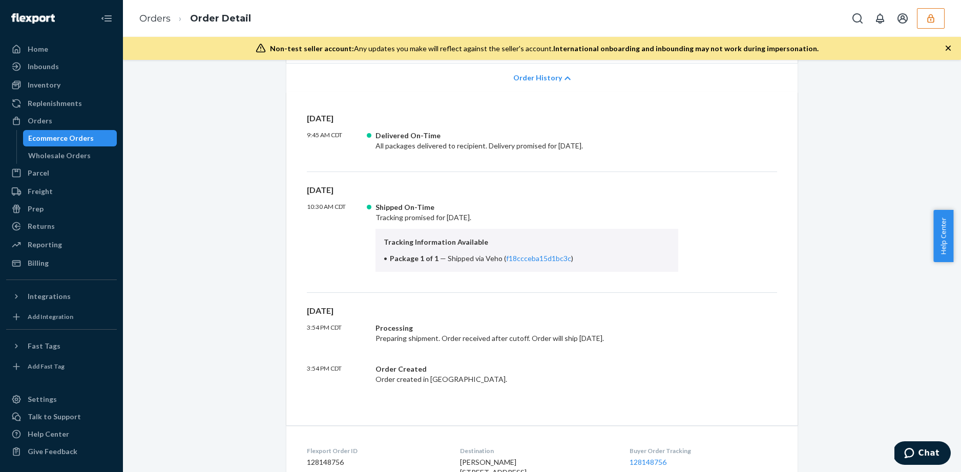
scroll to position [265, 0]
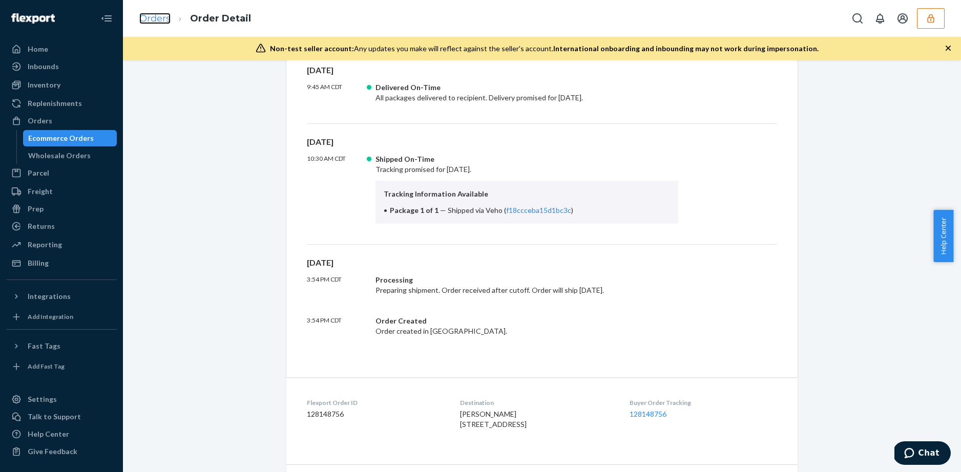
click at [148, 19] on link "Orders" at bounding box center [154, 18] width 31 height 11
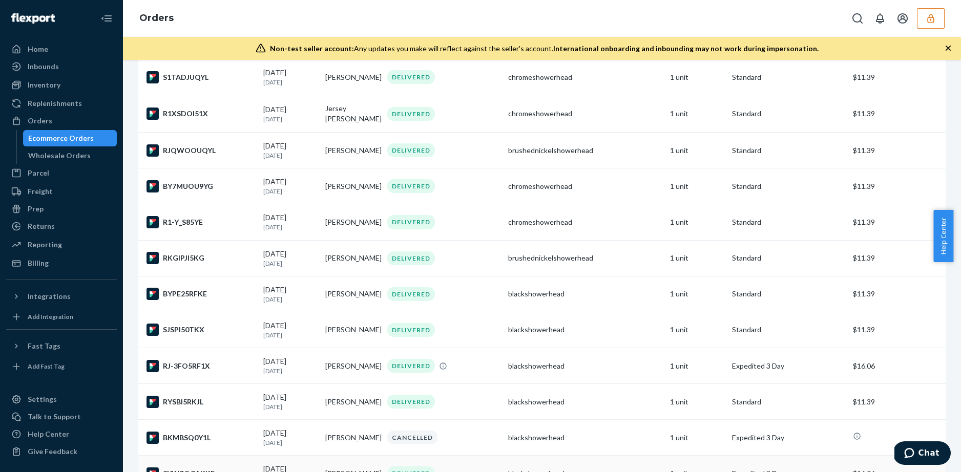
scroll to position [2364, 0]
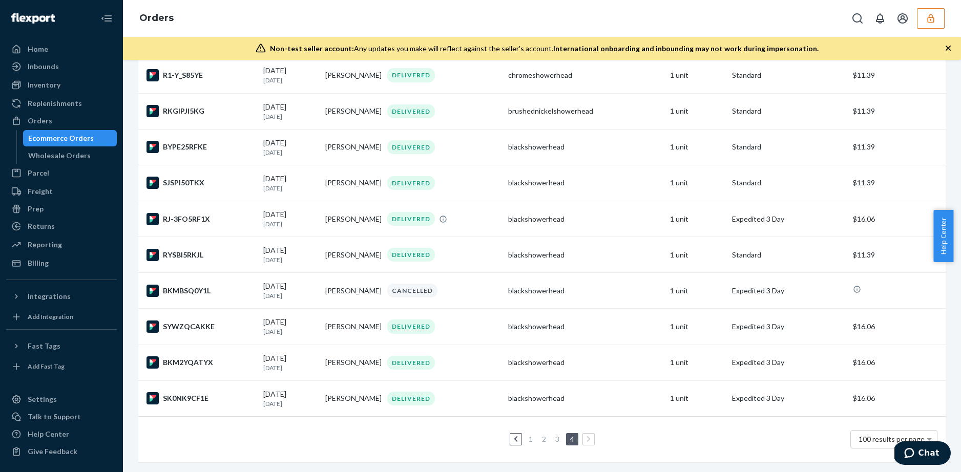
drag, startPoint x: 538, startPoint y: 429, endPoint x: 531, endPoint y: 429, distance: 7.2
click at [540, 435] on link "2" at bounding box center [544, 439] width 8 height 9
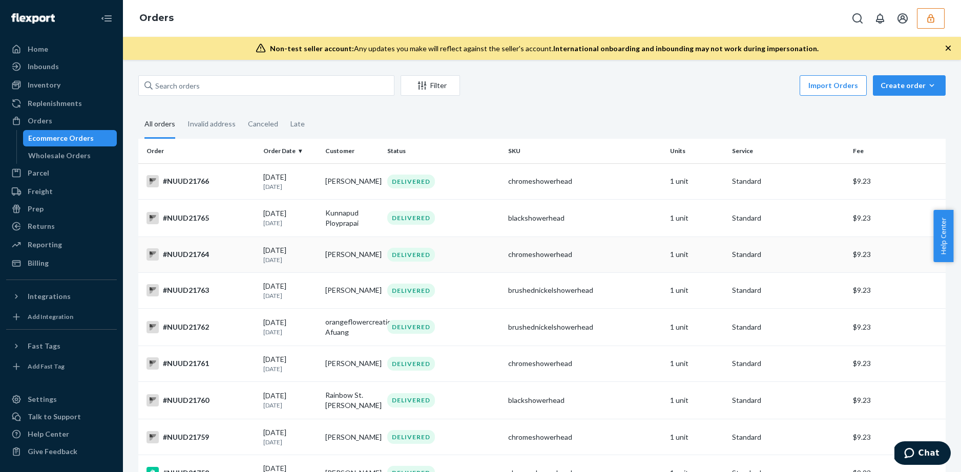
click at [188, 254] on div "#NUUD21764" at bounding box center [201, 254] width 109 height 12
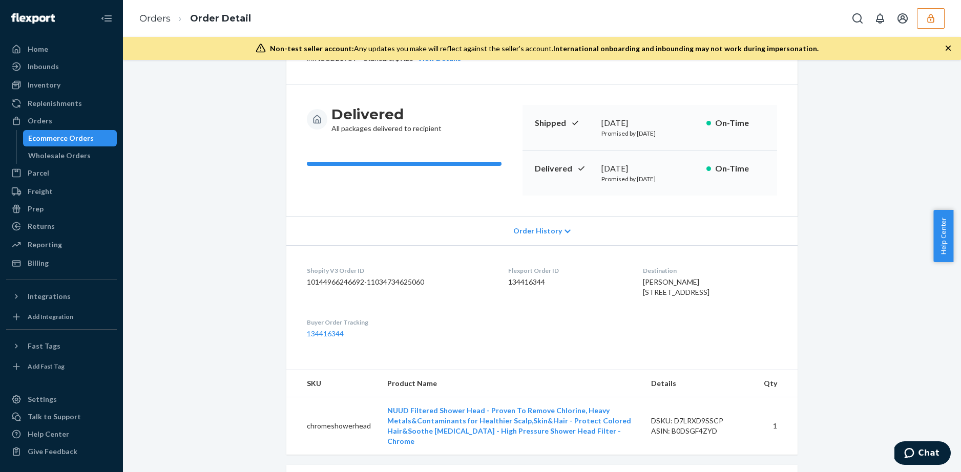
scroll to position [70, 0]
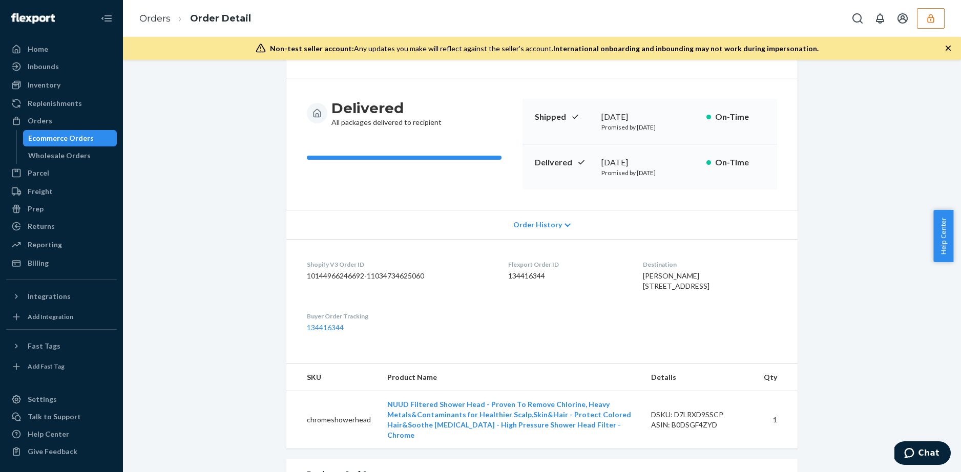
click at [533, 228] on span "Order History" at bounding box center [537, 225] width 49 height 10
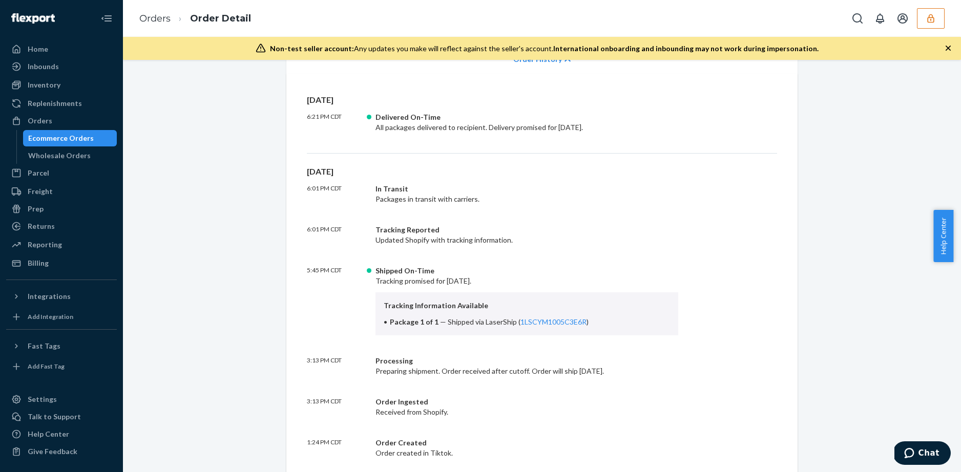
scroll to position [244, 0]
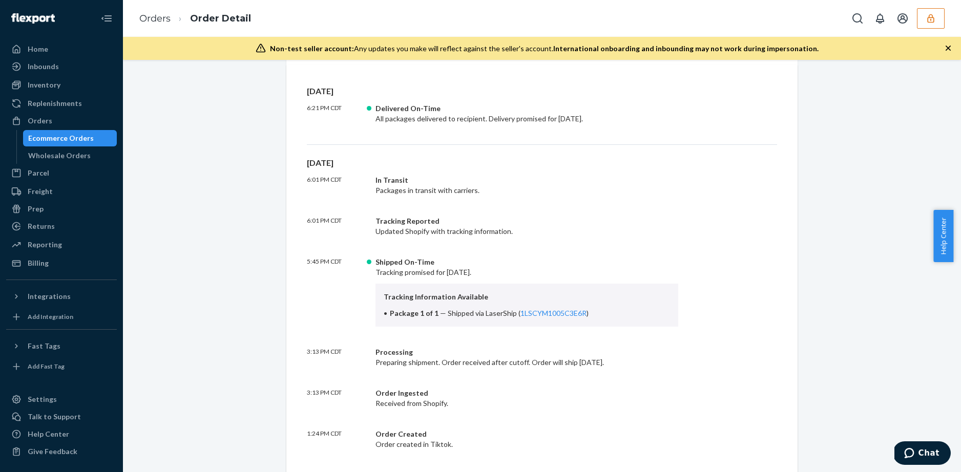
click at [163, 25] on li "Orders" at bounding box center [154, 18] width 31 height 13
click at [156, 20] on link "Orders" at bounding box center [154, 18] width 31 height 11
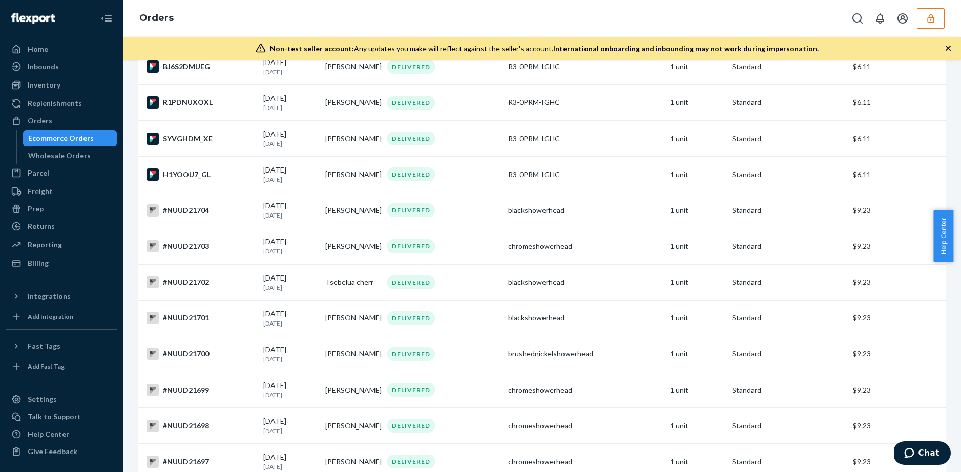
scroll to position [3381, 0]
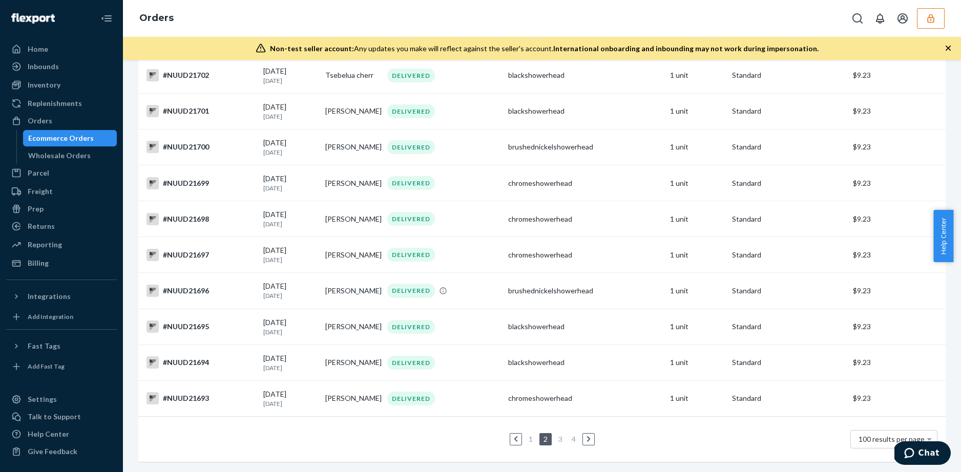
click at [527, 435] on link "1" at bounding box center [531, 439] width 8 height 9
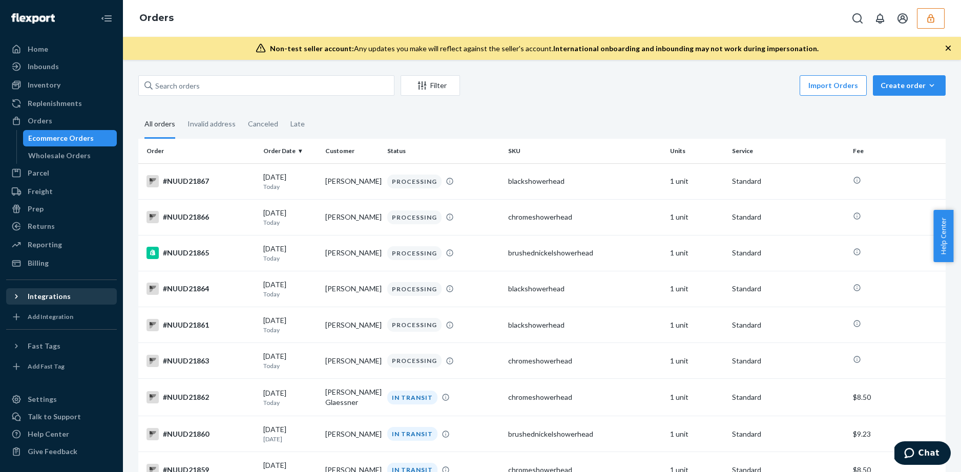
click at [51, 301] on div "Integrations" at bounding box center [49, 297] width 43 height 10
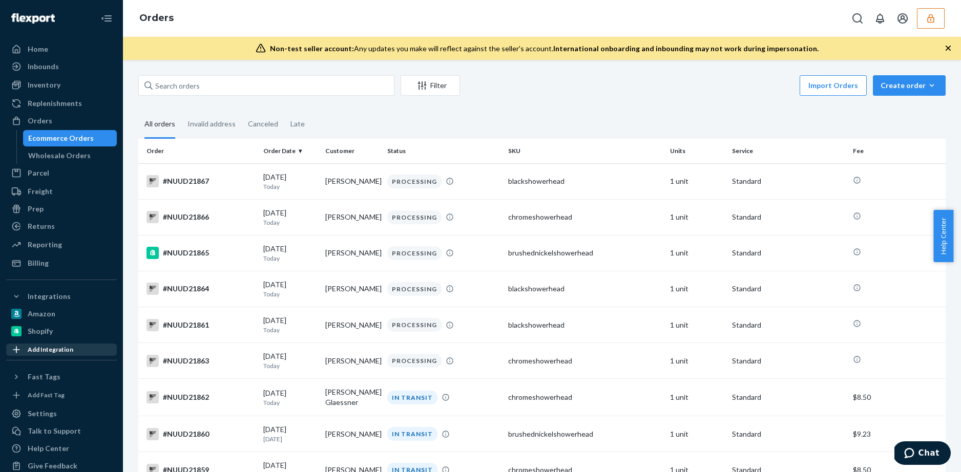
click at [53, 351] on div "Add Integration" at bounding box center [51, 349] width 46 height 9
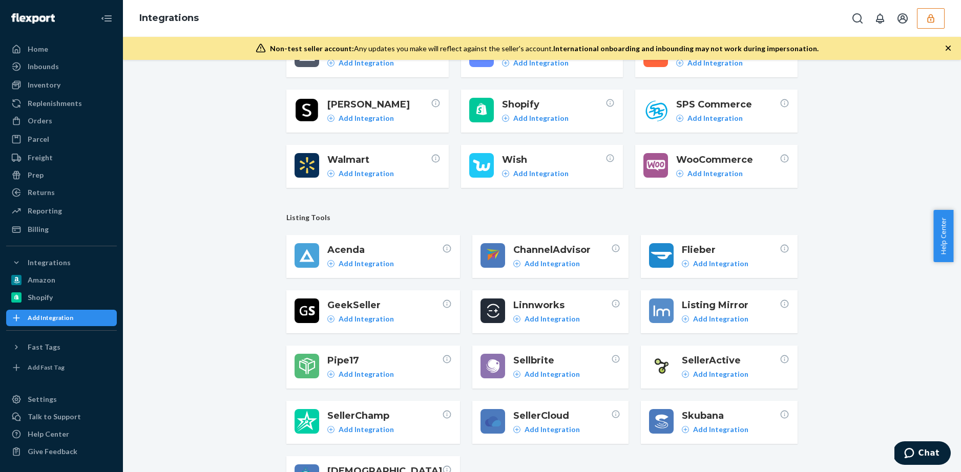
scroll to position [157, 0]
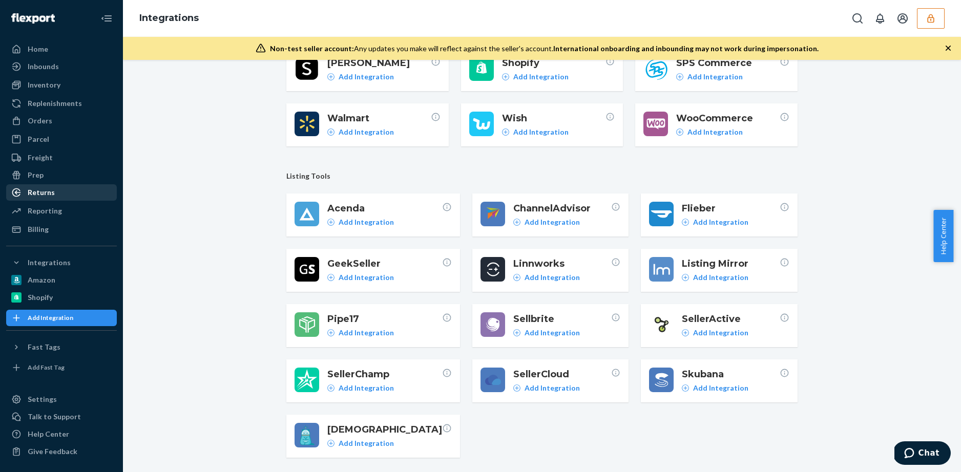
click at [65, 192] on div "Returns" at bounding box center [61, 192] width 109 height 14
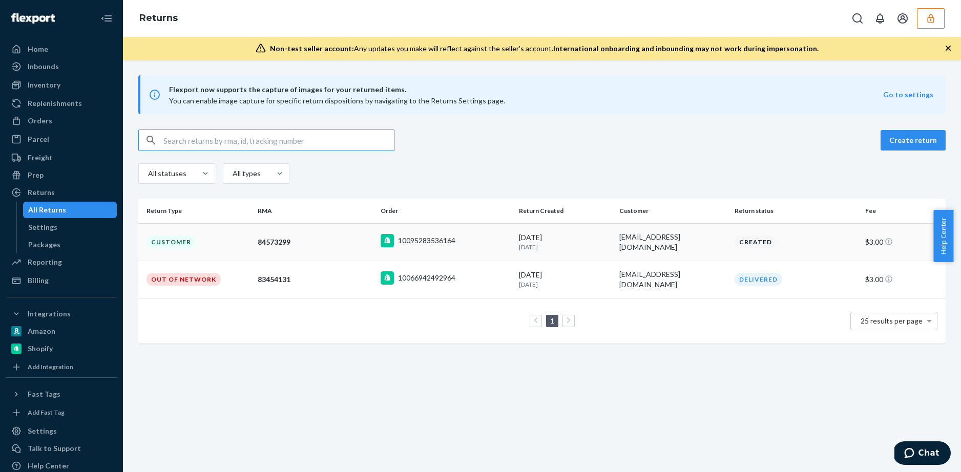
click at [330, 240] on div "84573299" at bounding box center [315, 242] width 115 height 10
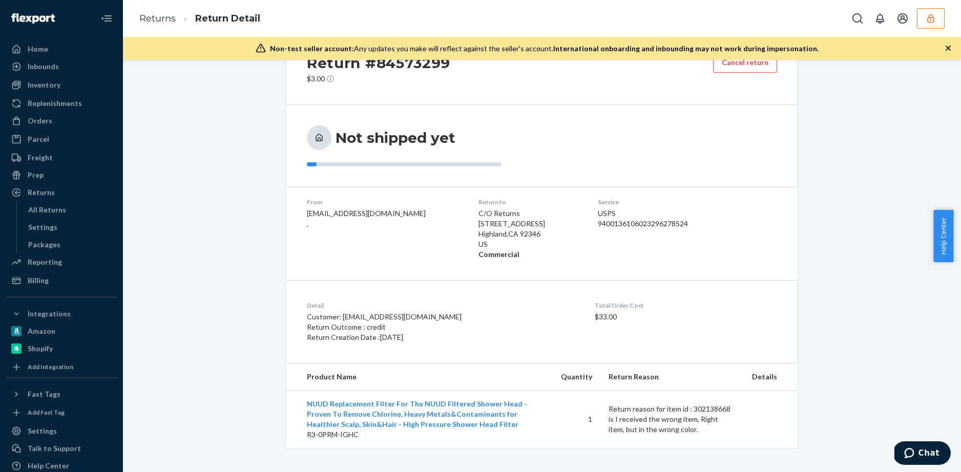
scroll to position [45, 0]
click at [47, 226] on div "Settings" at bounding box center [42, 227] width 29 height 10
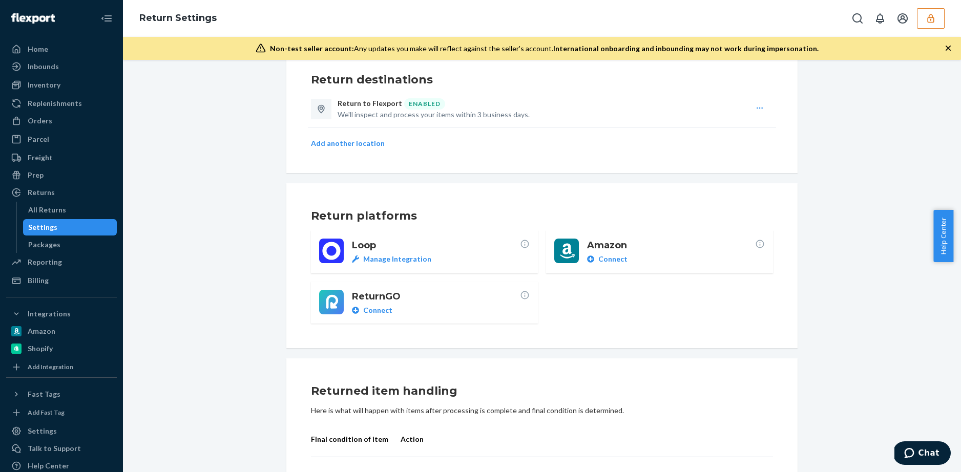
scroll to position [26, 0]
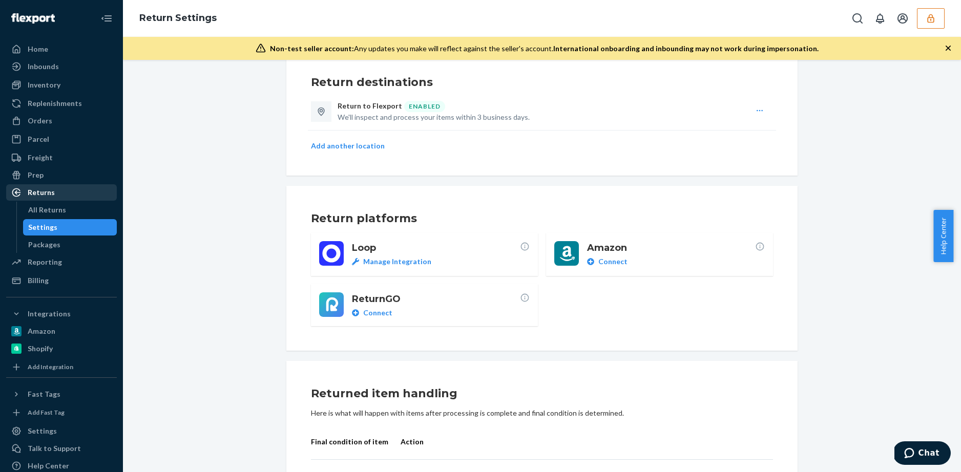
click at [48, 193] on div "Returns" at bounding box center [41, 193] width 27 height 10
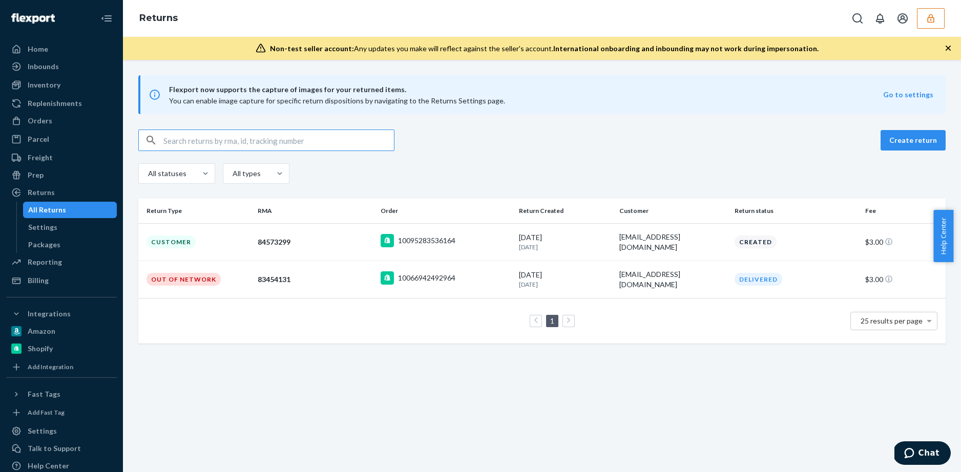
click at [308, 280] on div "83454131" at bounding box center [315, 280] width 115 height 10
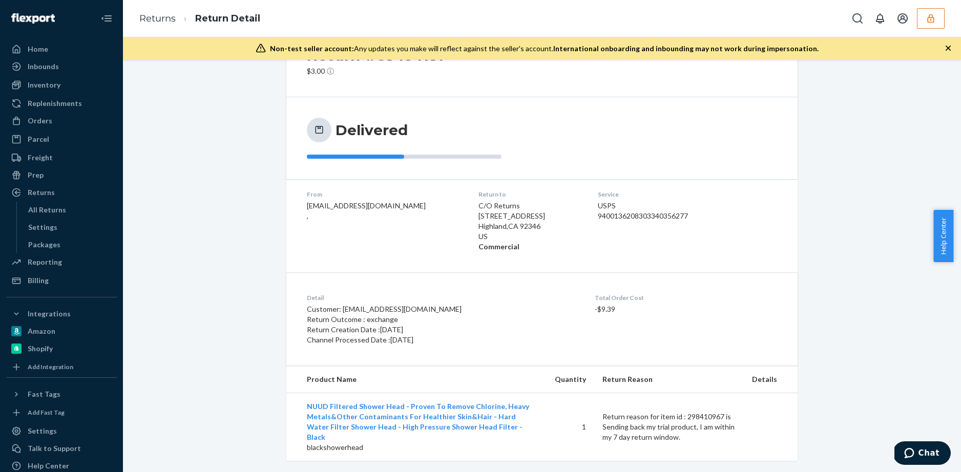
scroll to position [55, 0]
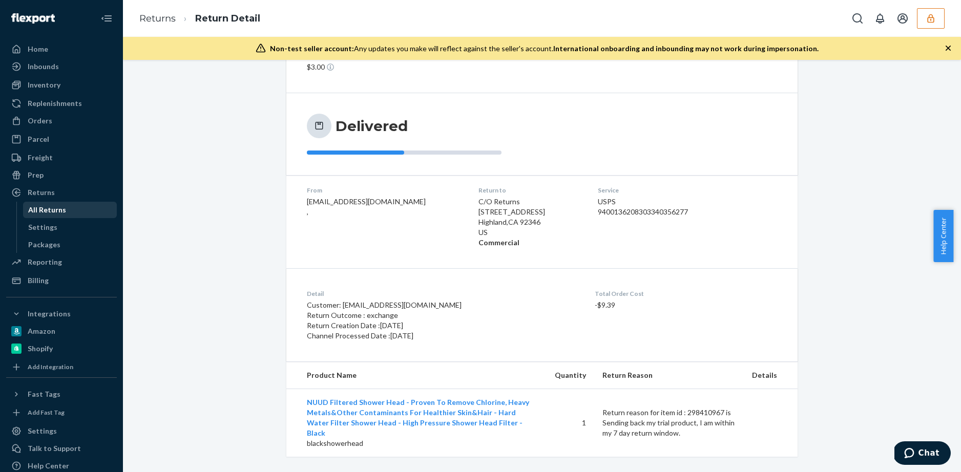
click at [49, 213] on div "All Returns" at bounding box center [47, 210] width 38 height 10
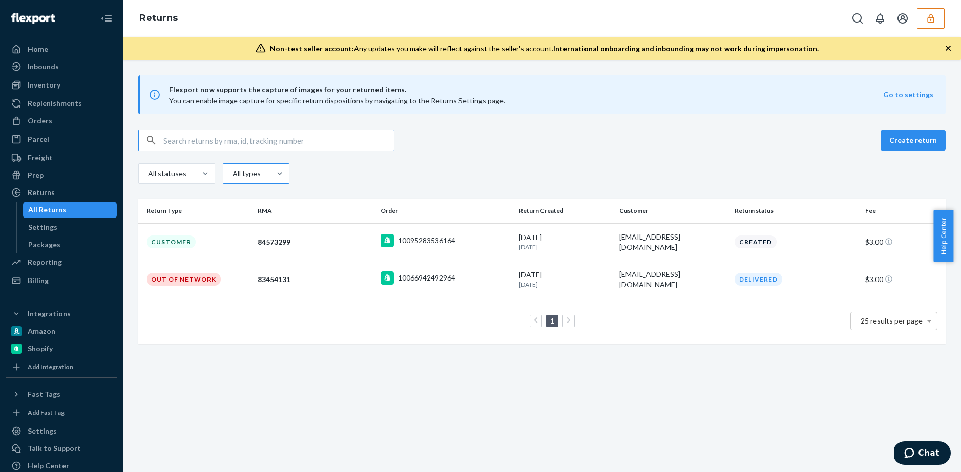
click at [259, 174] on div "All types" at bounding box center [246, 173] width 47 height 18
click at [210, 174] on input "All types" at bounding box center [210, 174] width 0 height 0
click at [195, 285] on td "Out of Network" at bounding box center [195, 279] width 115 height 37
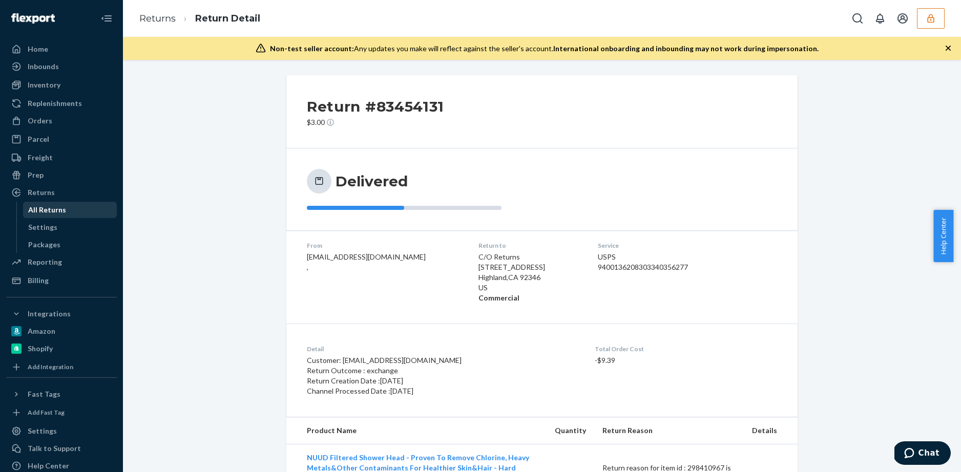
click at [58, 213] on div "All Returns" at bounding box center [47, 210] width 38 height 10
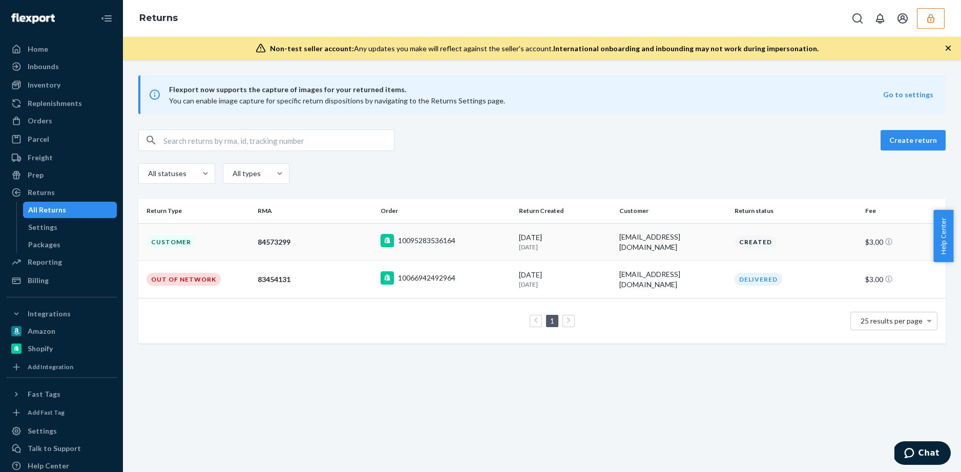
click at [431, 241] on div "10095283536164" at bounding box center [426, 241] width 57 height 10
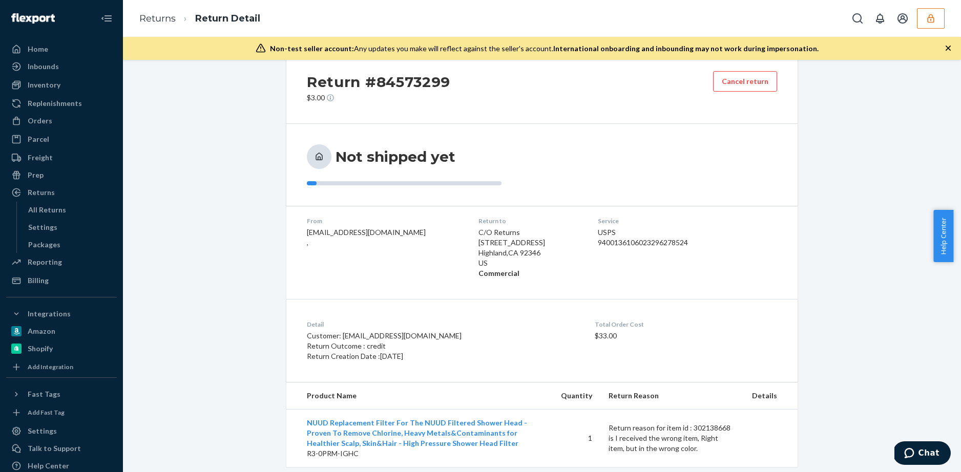
scroll to position [12, 0]
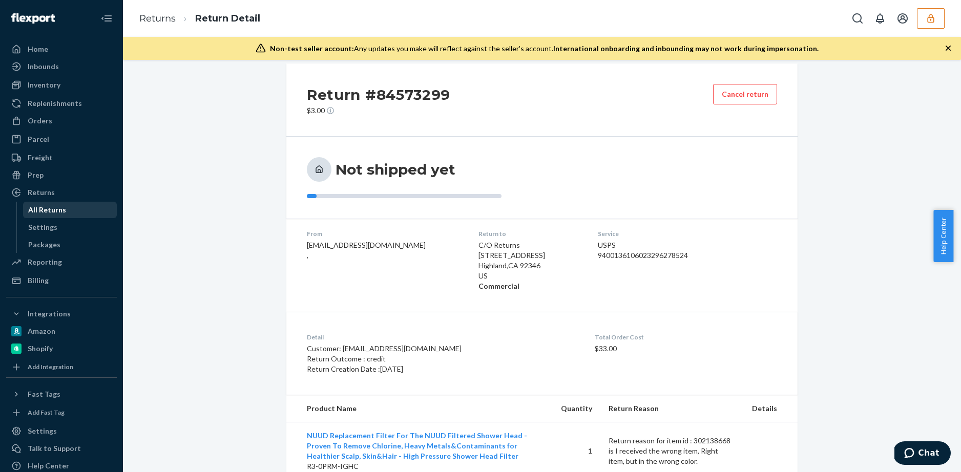
click at [53, 207] on div "All Returns" at bounding box center [47, 210] width 38 height 10
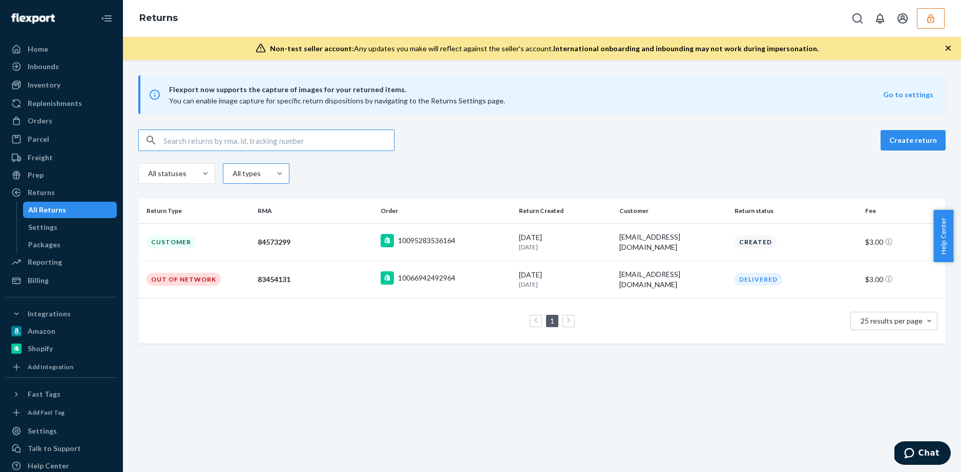
click at [251, 172] on div "All types" at bounding box center [246, 174] width 27 height 10
click at [210, 174] on input "All types" at bounding box center [210, 174] width 0 height 0
click at [172, 172] on div "All statuses" at bounding box center [166, 174] width 37 height 10
click at [135, 174] on input "All statuses" at bounding box center [135, 174] width 0 height 0
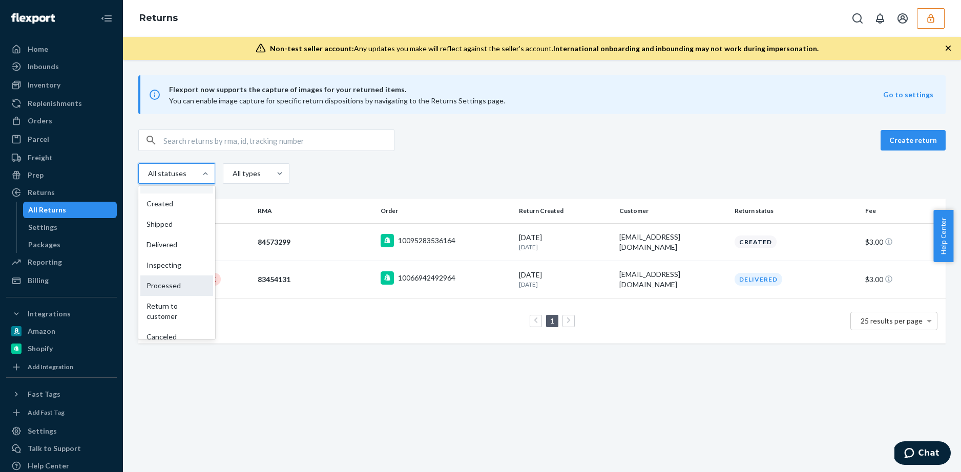
scroll to position [45, 0]
click at [738, 144] on div "Create return" at bounding box center [541, 141] width 807 height 22
click at [306, 267] on td "83454131" at bounding box center [315, 279] width 123 height 37
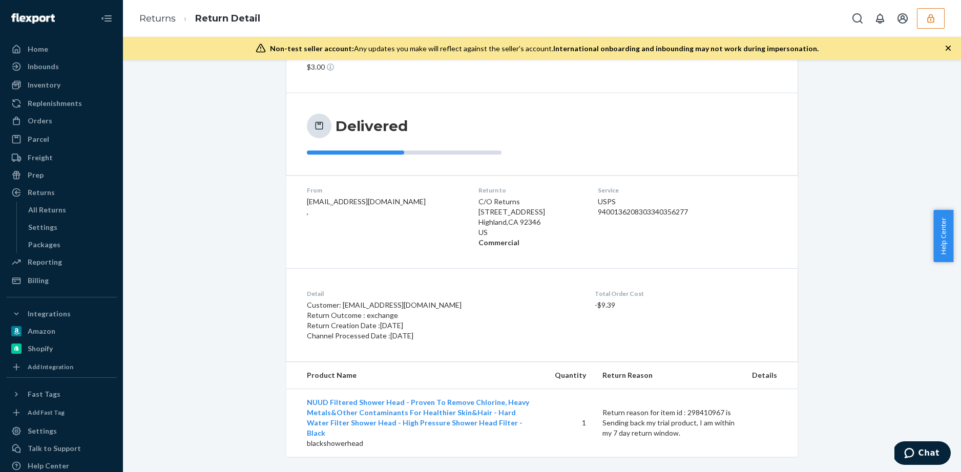
click at [182, 208] on div "Return #83454131 $3.00 Delivered From [EMAIL_ADDRESS][DOMAIN_NAME] , Return to …" at bounding box center [542, 238] width 823 height 437
click at [53, 207] on div "All Returns" at bounding box center [47, 210] width 38 height 10
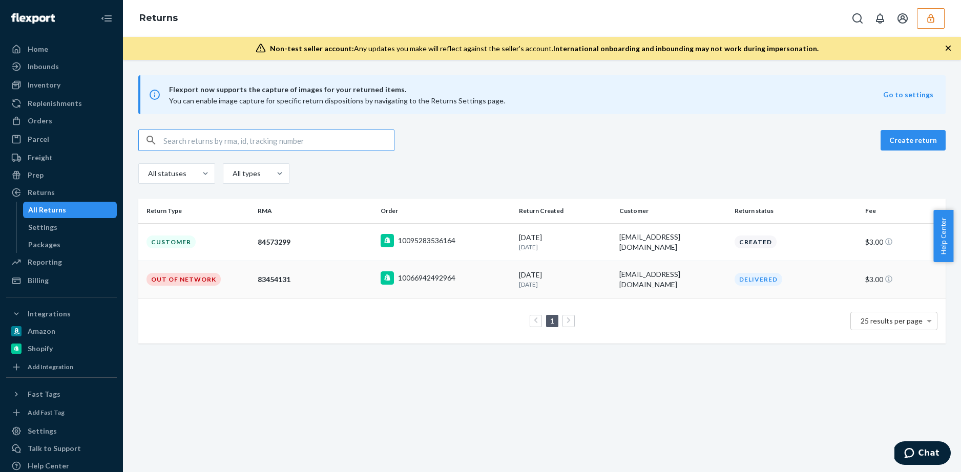
click at [230, 273] on td "Out of Network" at bounding box center [195, 279] width 115 height 37
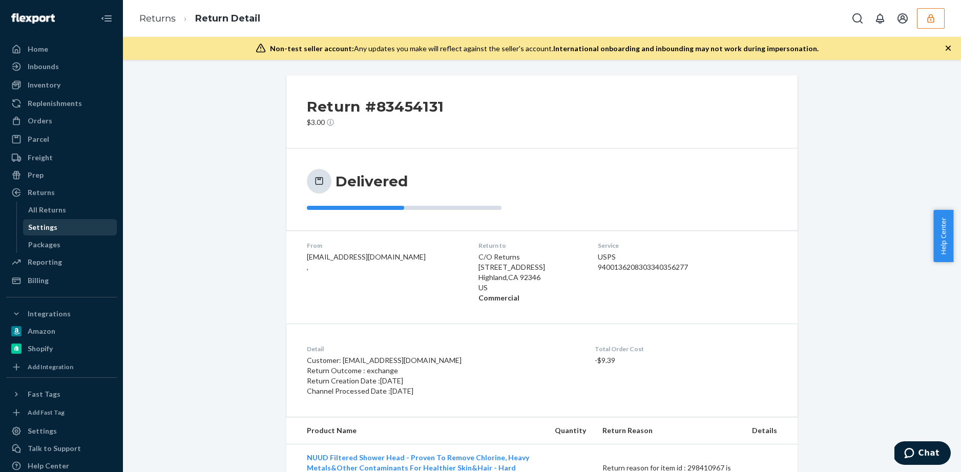
click at [49, 232] on div "Settings" at bounding box center [42, 227] width 29 height 10
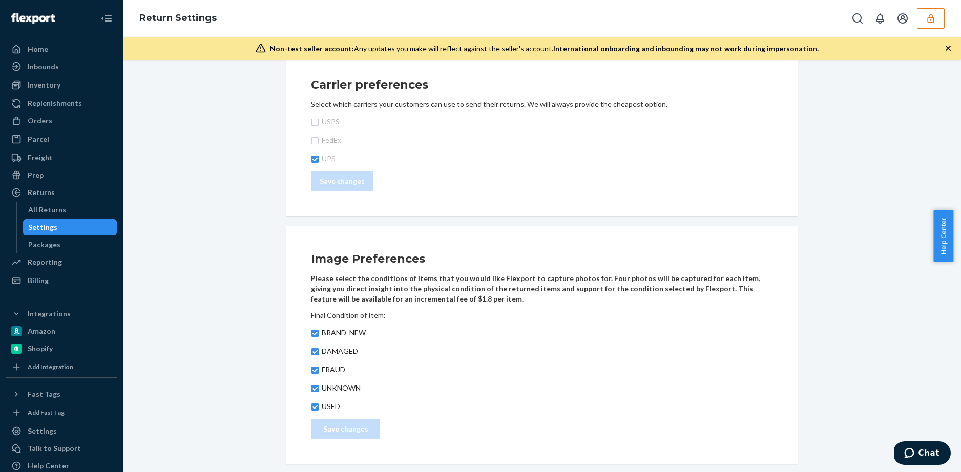
scroll to position [652, 0]
drag, startPoint x: 308, startPoint y: 258, endPoint x: 423, endPoint y: 258, distance: 114.8
click at [421, 258] on h3 "Image Preferences" at bounding box center [542, 257] width 462 height 16
click at [433, 249] on h3 "Image Preferences" at bounding box center [542, 257] width 462 height 16
click at [391, 283] on p "Please select the conditions of items that you would like Flexport to capture p…" at bounding box center [542, 287] width 462 height 31
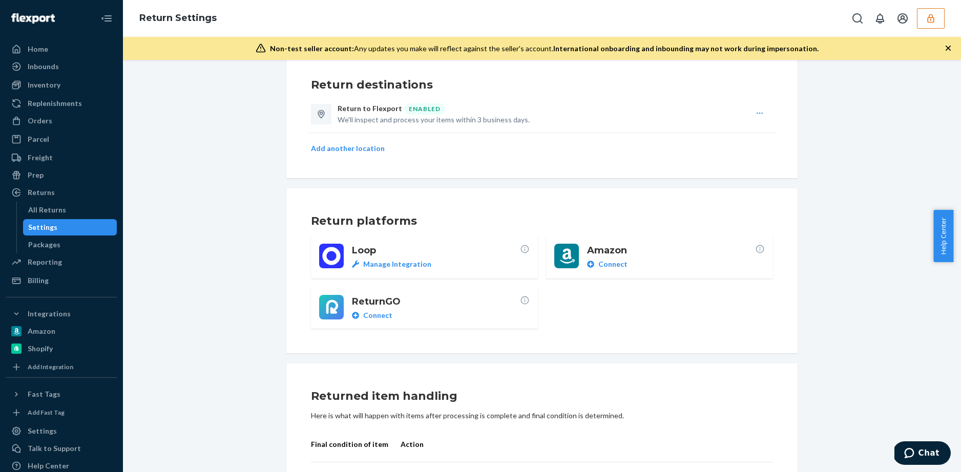
scroll to position [10, 0]
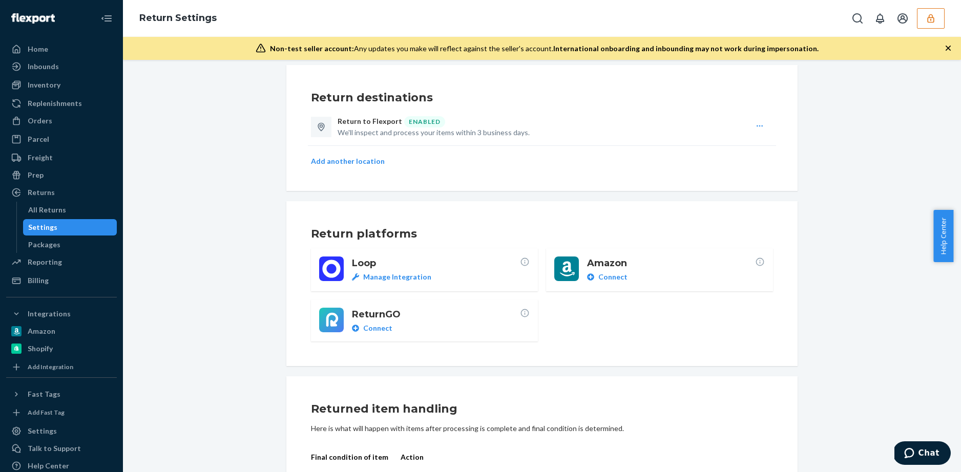
click at [760, 128] on icon "button" at bounding box center [760, 126] width 8 height 8
click at [776, 143] on span "View location details" at bounding box center [799, 146] width 67 height 7
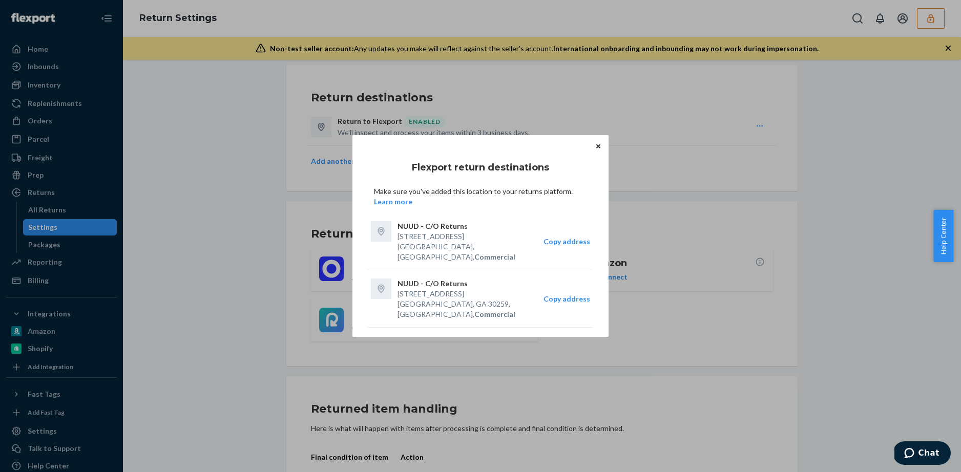
click at [598, 152] on button "Close" at bounding box center [598, 145] width 10 height 11
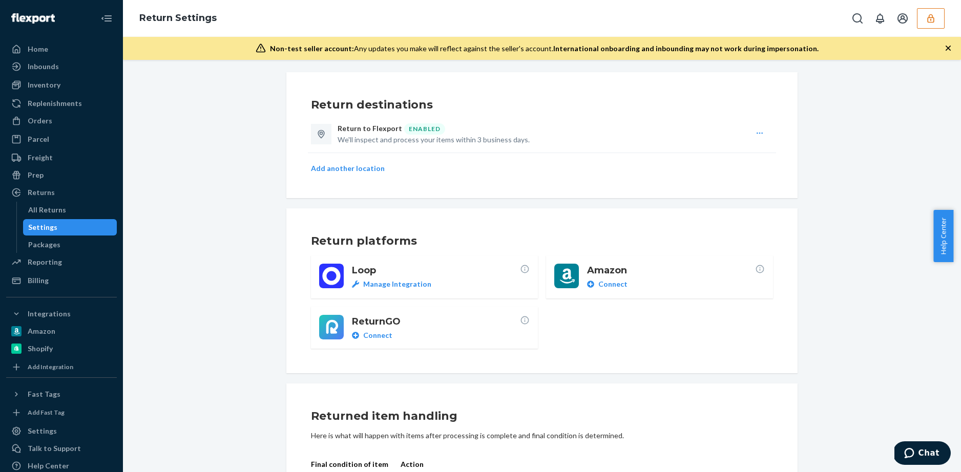
scroll to position [0, 0]
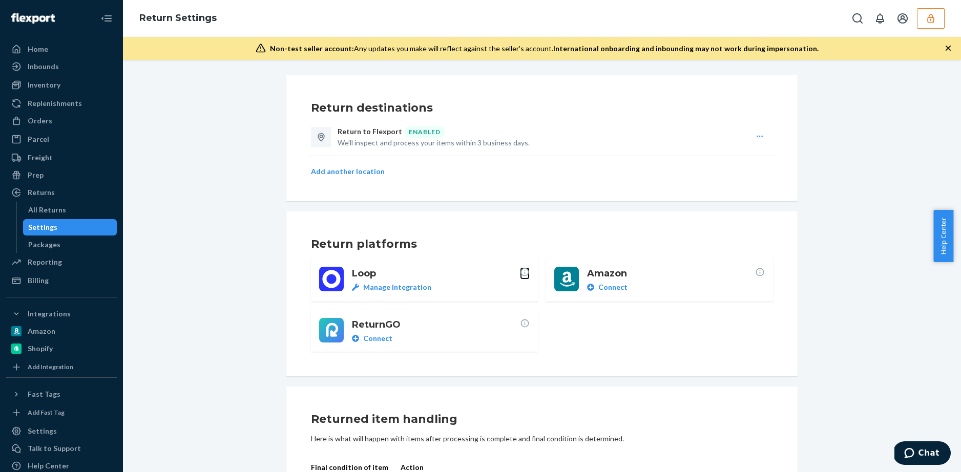
click at [523, 269] on icon at bounding box center [525, 272] width 8 height 8
drag, startPoint x: 337, startPoint y: 143, endPoint x: 384, endPoint y: 148, distance: 46.8
click at [381, 147] on p "We'll inspect and process your items within 3 business days." at bounding box center [544, 143] width 412 height 10
click at [386, 147] on p "We'll inspect and process your items within 3 business days." at bounding box center [544, 143] width 412 height 10
click at [470, 147] on p "We'll inspect and process your items within 3 business days." at bounding box center [544, 143] width 412 height 10
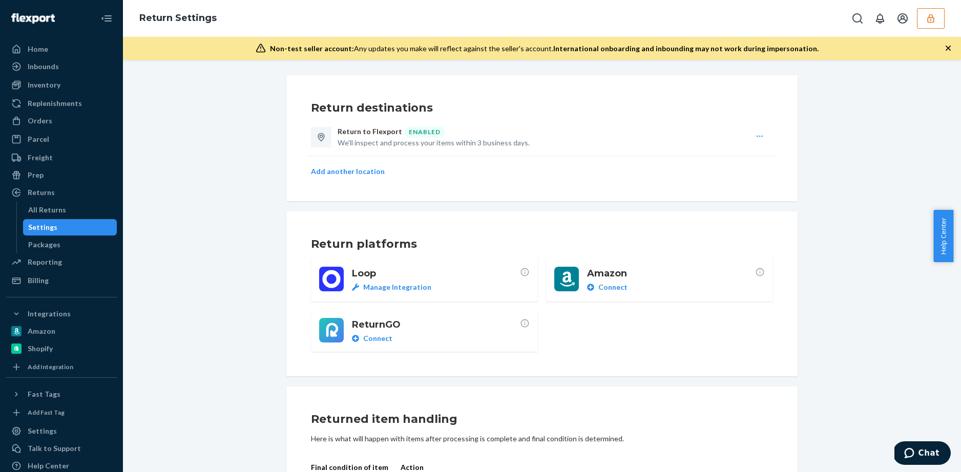
click at [480, 144] on p "We'll inspect and process your items within 3 business days." at bounding box center [544, 143] width 412 height 10
click at [43, 431] on div "Settings" at bounding box center [42, 431] width 29 height 10
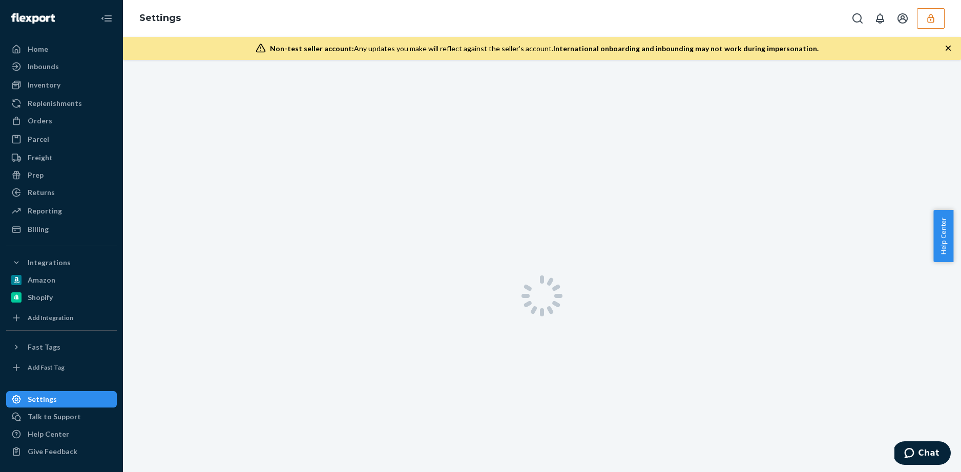
click at [43, 408] on link "Settings" at bounding box center [61, 399] width 111 height 16
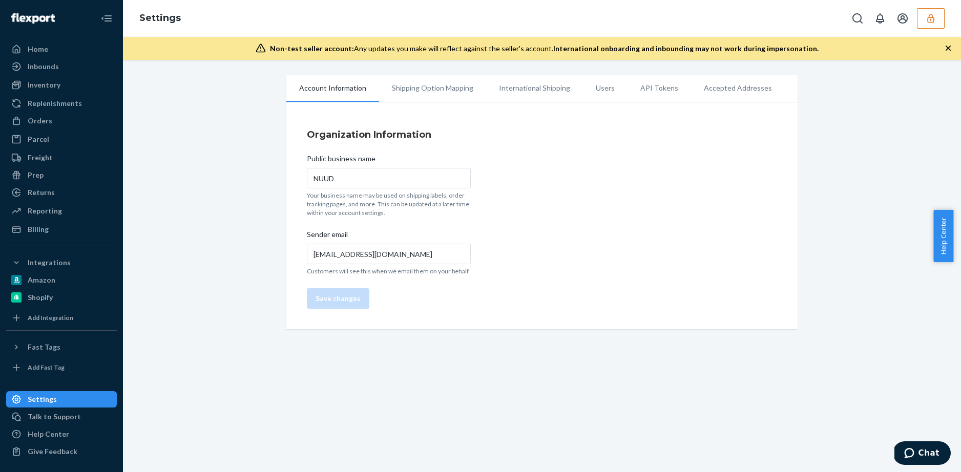
click at [436, 83] on li "Shipping Option Mapping" at bounding box center [432, 88] width 107 height 26
